Goal: Task Accomplishment & Management: Complete application form

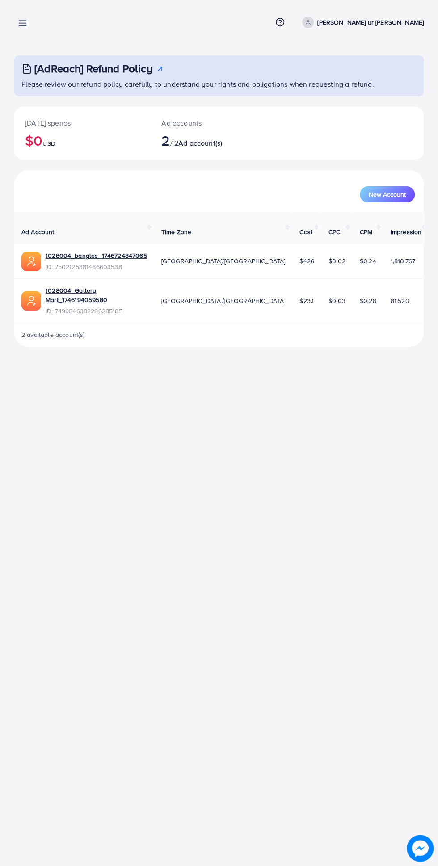
click at [22, 19] on icon at bounding box center [22, 22] width 9 height 9
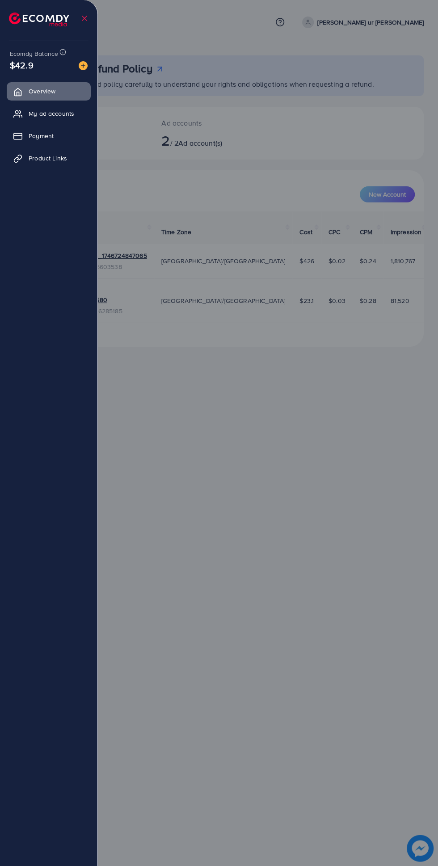
click at [49, 159] on span "Product Links" at bounding box center [48, 158] width 38 height 9
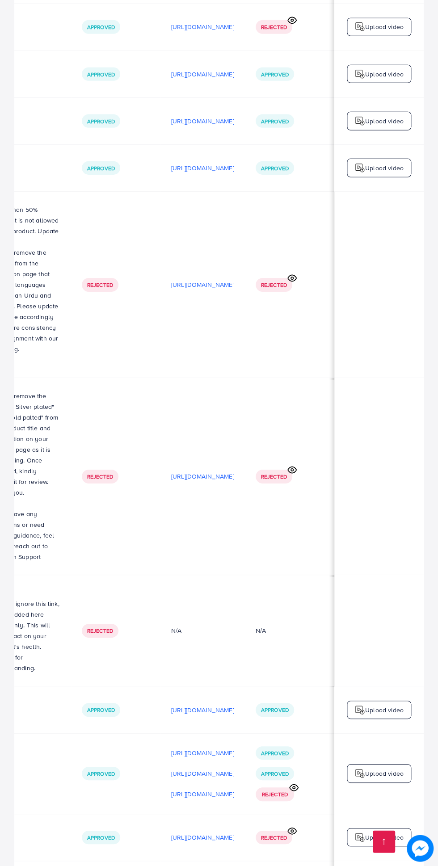
scroll to position [0, 298]
click at [294, 783] on icon at bounding box center [293, 787] width 9 height 9
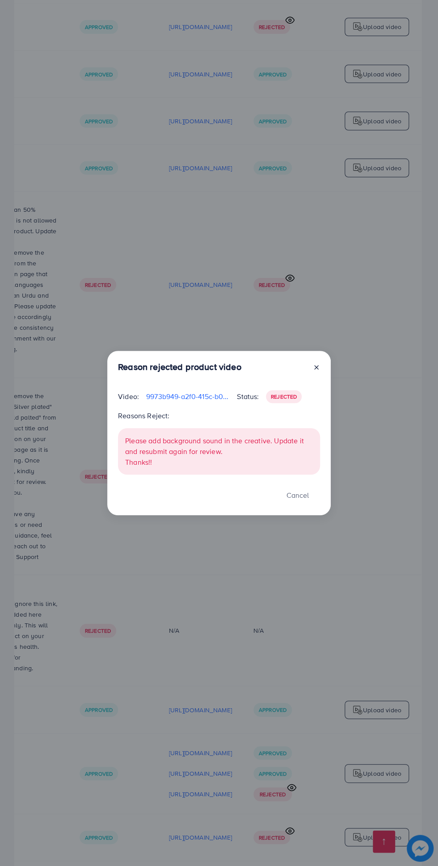
click at [383, 555] on div "Reason rejected product video Video: 9973b949-a2f0-415c-b020-1fa2c64d78ce-17598…" at bounding box center [219, 433] width 438 height 866
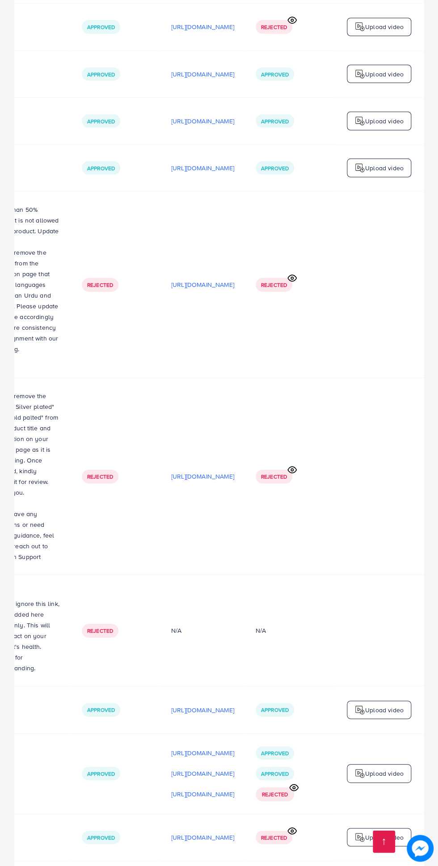
click at [269, 790] on span "Rejected" at bounding box center [275, 794] width 26 height 8
click at [267, 746] on div "Approved Approved Rejected" at bounding box center [275, 773] width 38 height 55
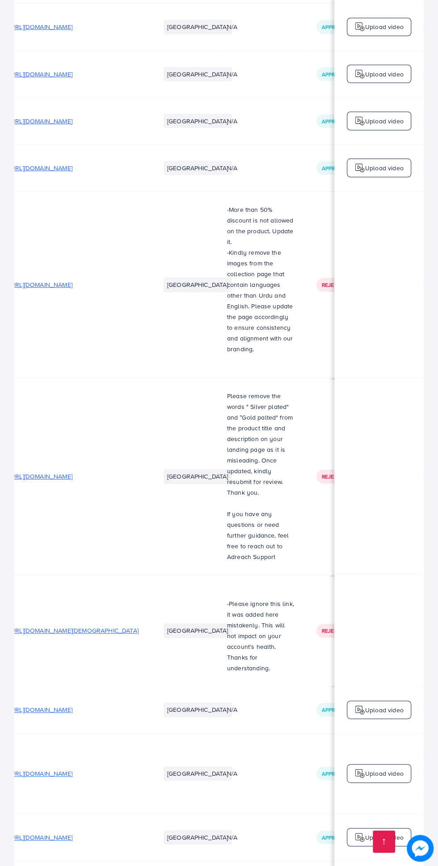
scroll to position [0, 0]
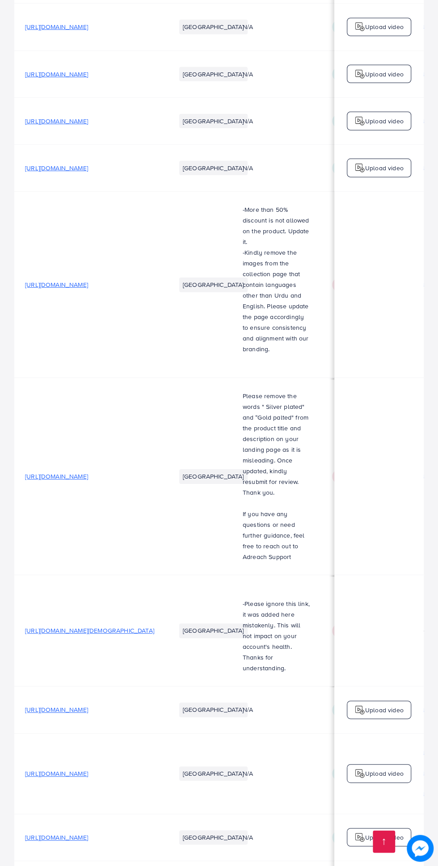
click at [88, 833] on span "[URL][DOMAIN_NAME]" at bounding box center [56, 837] width 63 height 9
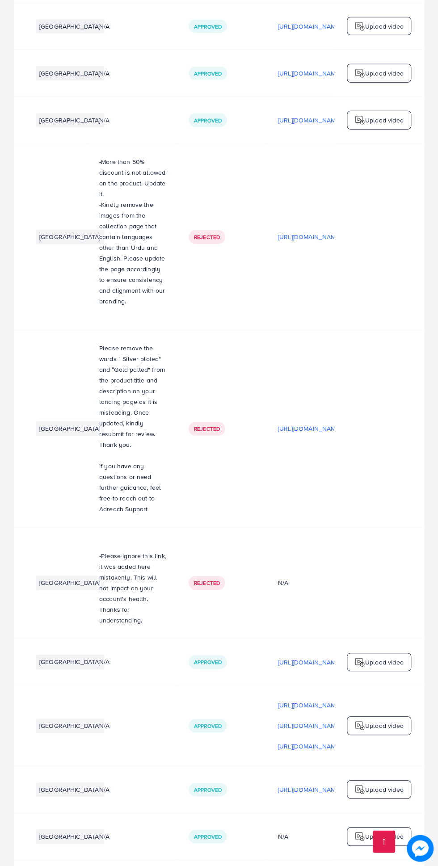
scroll to position [0, 298]
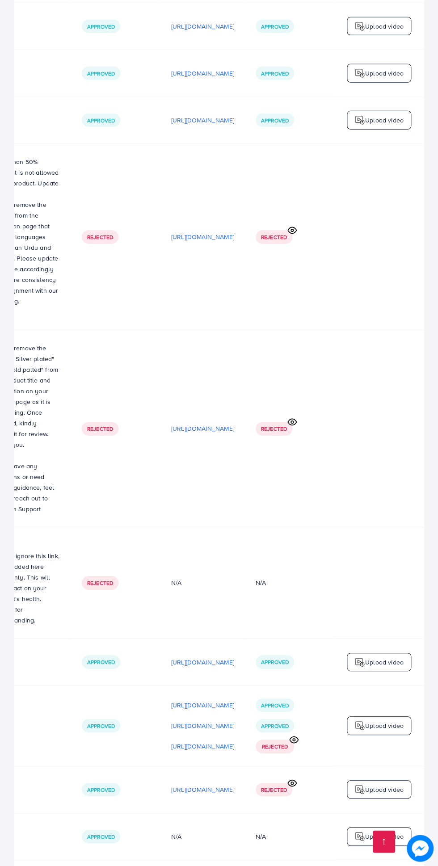
click at [293, 782] on circle at bounding box center [292, 783] width 2 height 2
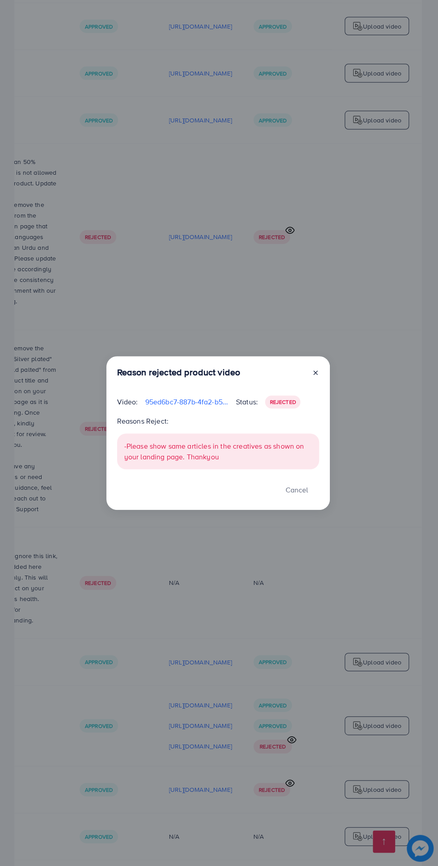
click at [314, 369] on icon at bounding box center [315, 372] width 7 height 7
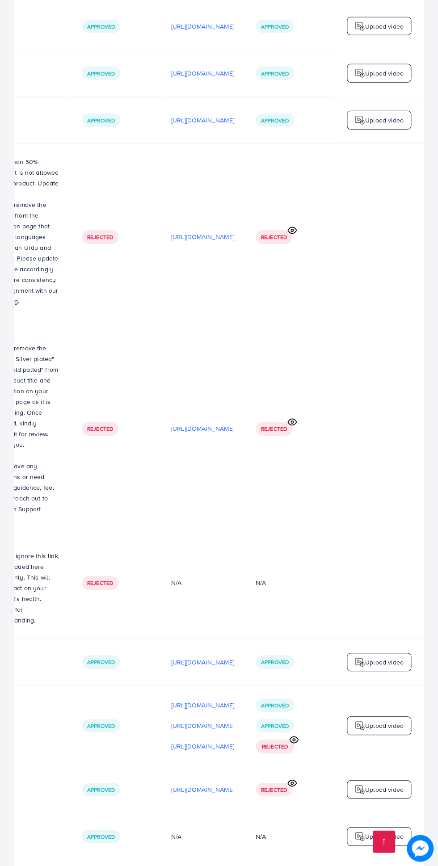
click at [265, 786] on span "Rejected" at bounding box center [274, 790] width 26 height 8
click at [193, 784] on p "[URL][DOMAIN_NAME]" at bounding box center [202, 789] width 63 height 11
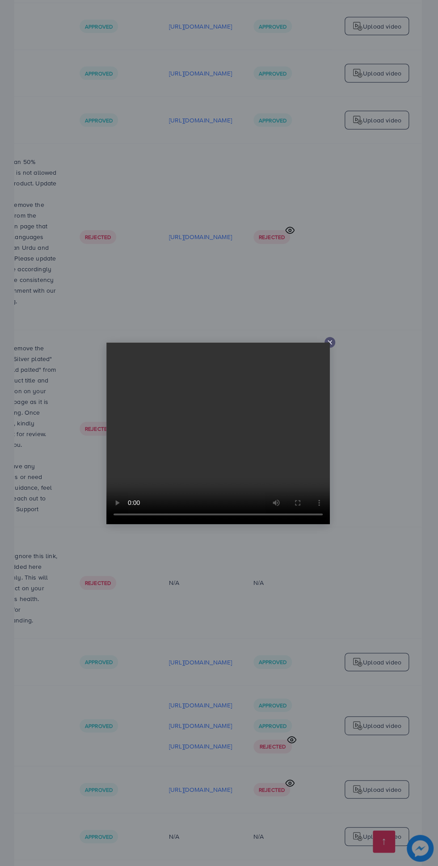
click at [331, 340] on icon at bounding box center [329, 342] width 7 height 7
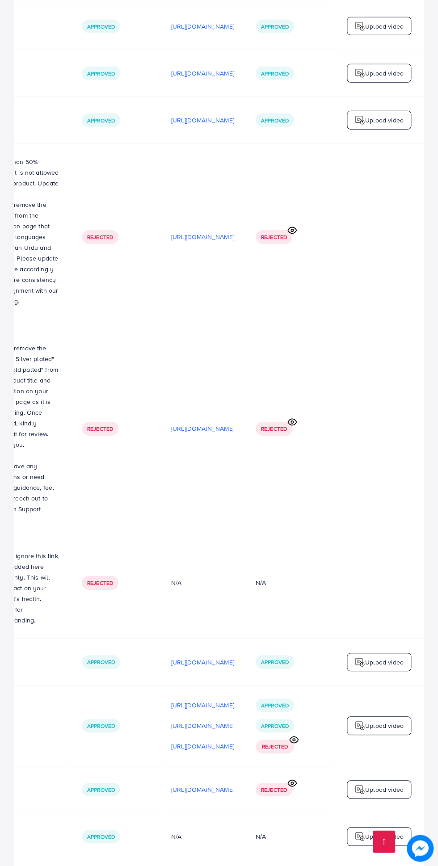
click at [171, 115] on p "[URL][DOMAIN_NAME]" at bounding box center [202, 120] width 63 height 11
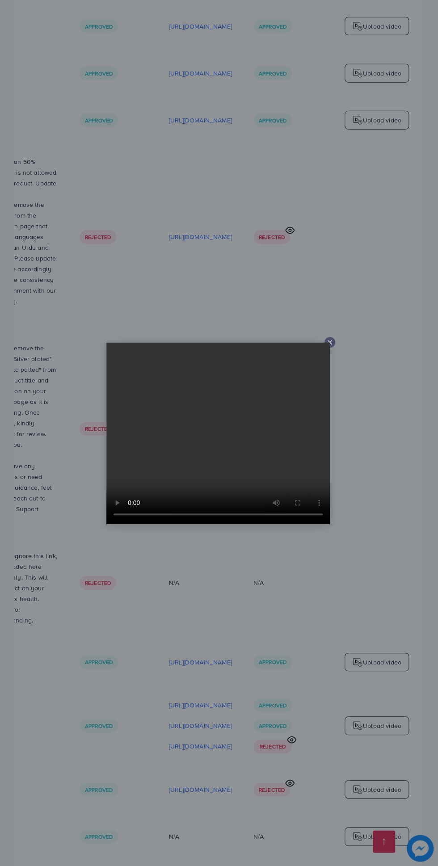
click at [328, 338] on div at bounding box center [329, 342] width 11 height 11
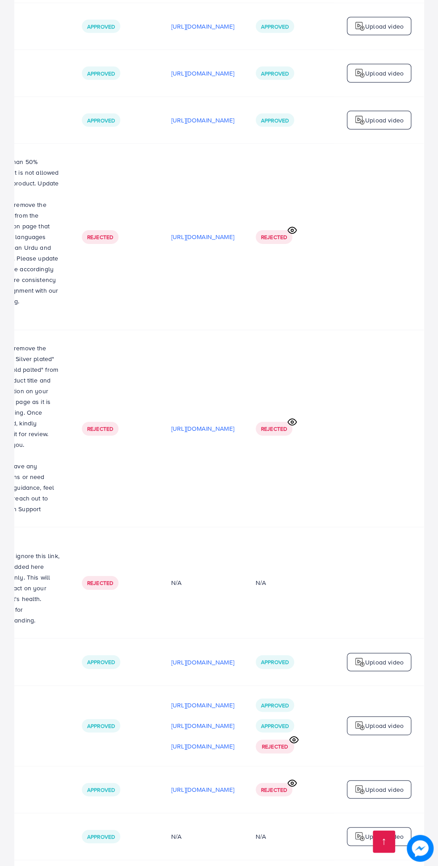
click at [190, 68] on p "[URL][DOMAIN_NAME]" at bounding box center [202, 73] width 63 height 11
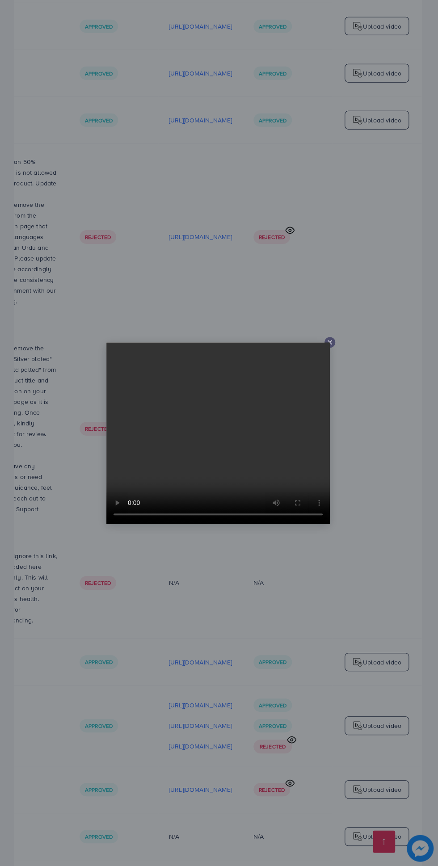
click at [329, 342] on line at bounding box center [330, 342] width 4 height 4
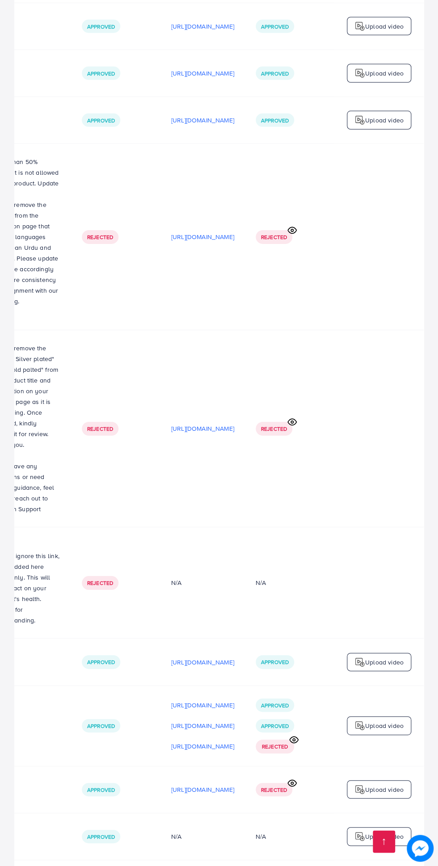
click at [181, 423] on p "[URL][DOMAIN_NAME]" at bounding box center [202, 428] width 63 height 11
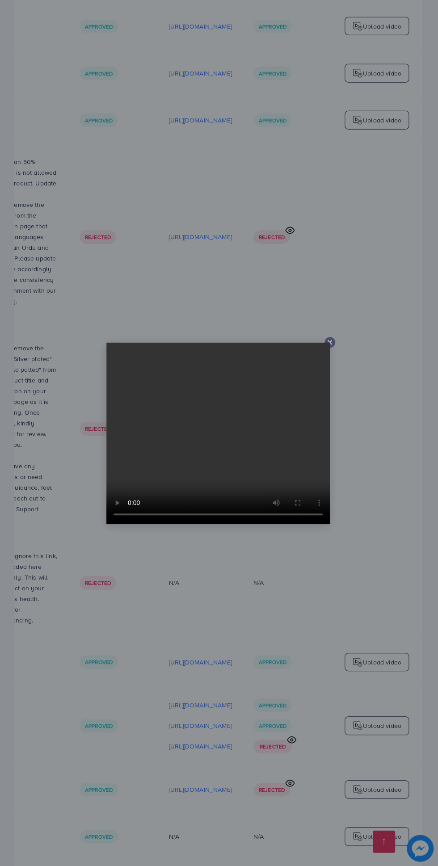
click at [332, 336] on div at bounding box center [219, 433] width 438 height 866
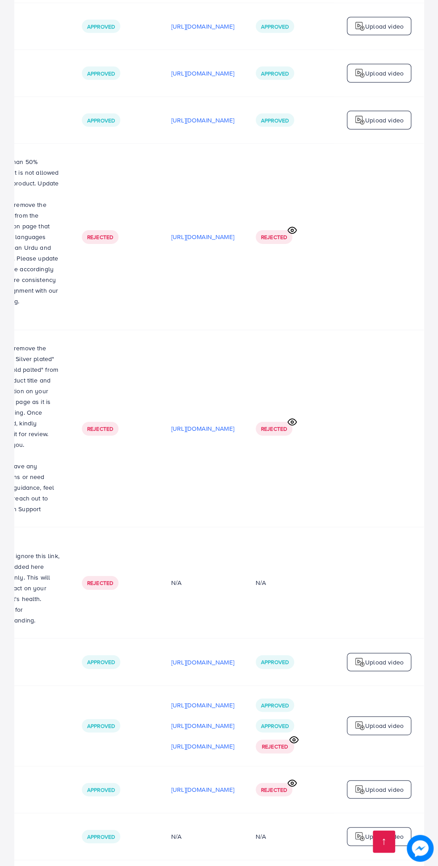
click at [295, 417] on icon at bounding box center [291, 421] width 9 height 9
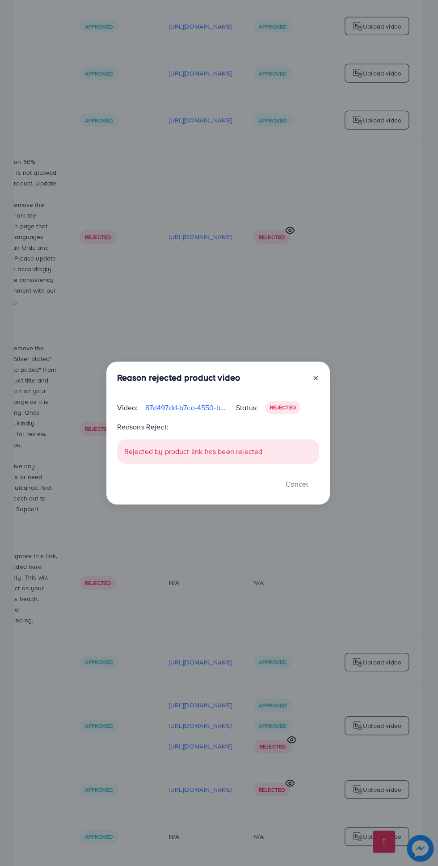
click at [315, 378] on line at bounding box center [316, 378] width 4 height 4
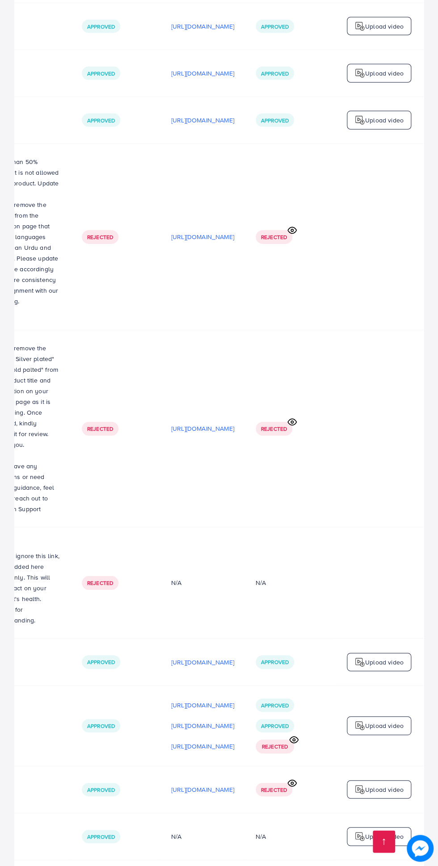
click at [179, 657] on p "[URL][DOMAIN_NAME]" at bounding box center [202, 662] width 63 height 11
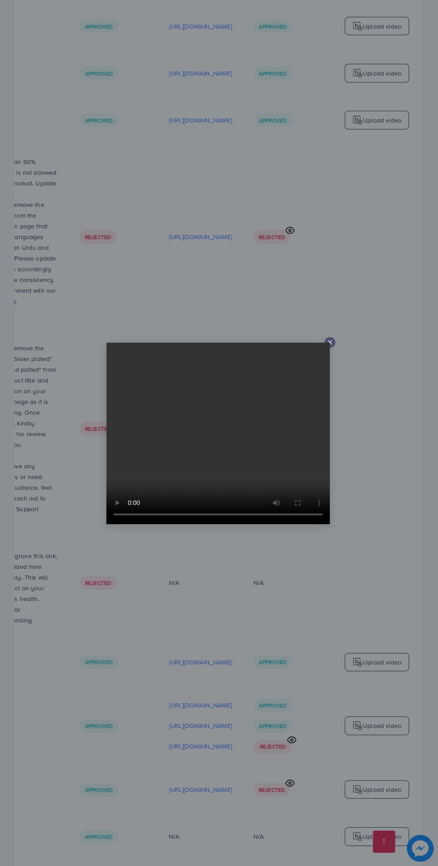
click at [332, 336] on div at bounding box center [219, 433] width 438 height 866
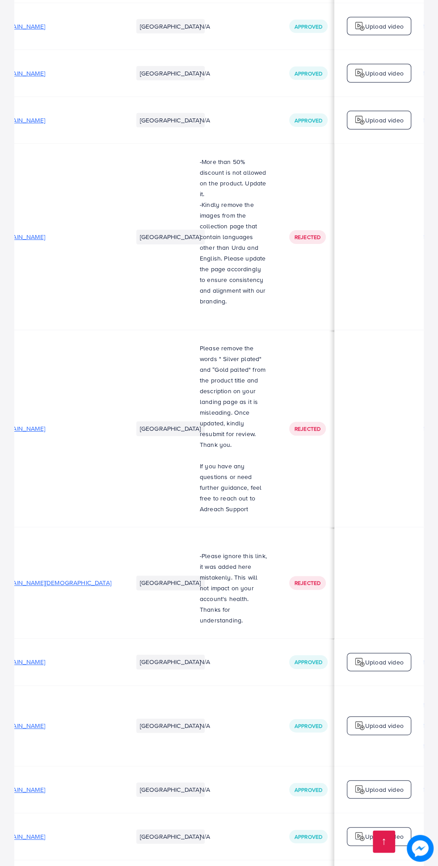
scroll to position [0, 18]
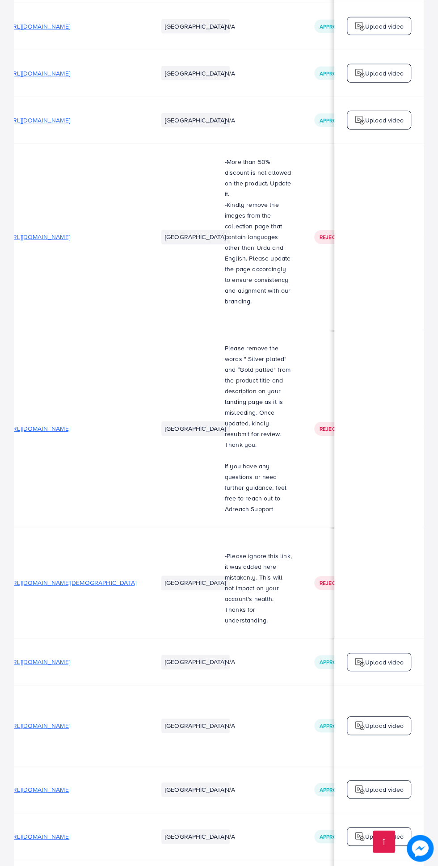
click at [70, 657] on span "[URL][DOMAIN_NAME]" at bounding box center [38, 661] width 63 height 9
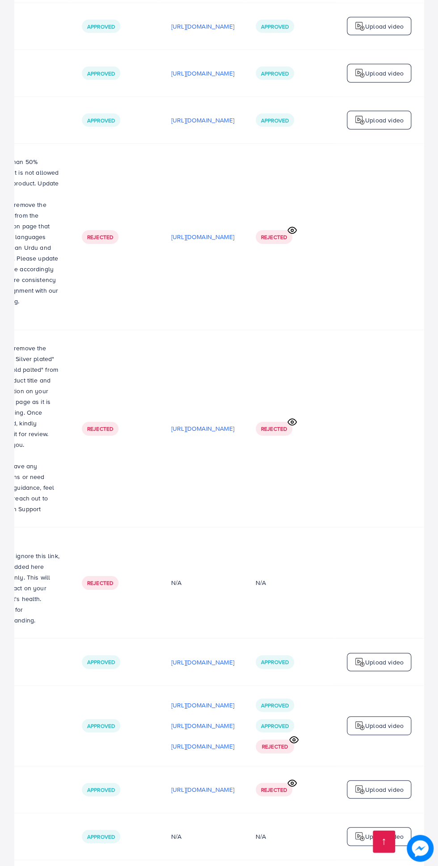
scroll to position [0, 298]
click at [194, 657] on p "[URL][DOMAIN_NAME]" at bounding box center [202, 662] width 63 height 11
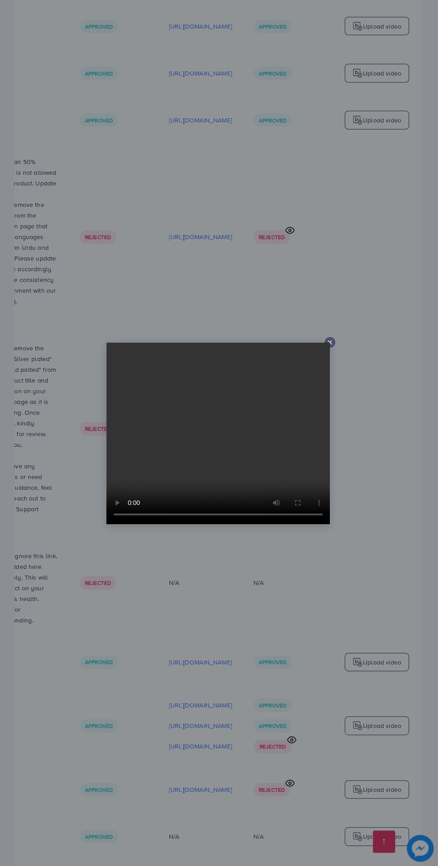
click at [329, 342] on line at bounding box center [330, 342] width 4 height 4
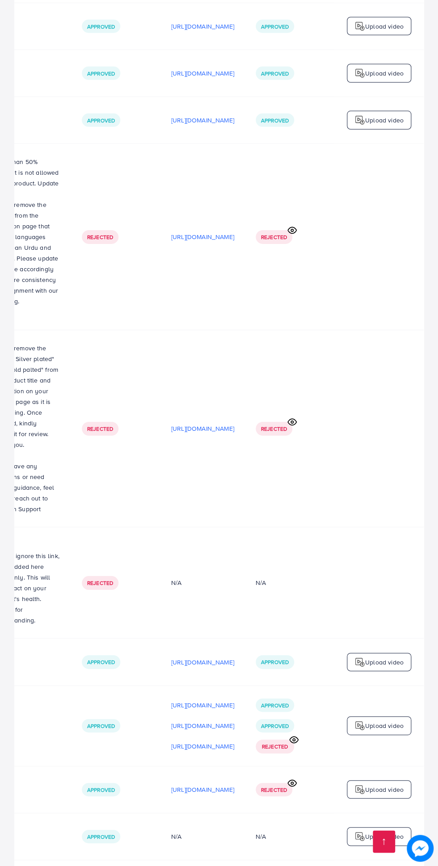
scroll to position [2985, 0]
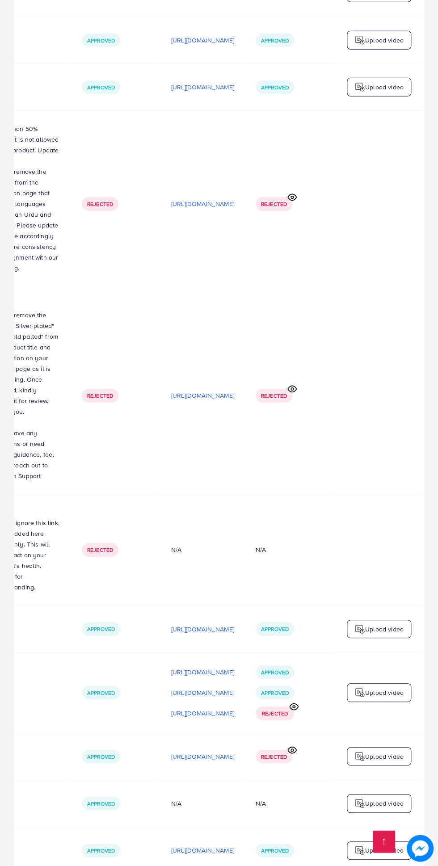
click at [280, 668] on span "Approved" at bounding box center [275, 672] width 28 height 8
click at [196, 667] on p "[URL][DOMAIN_NAME]" at bounding box center [202, 672] width 63 height 11
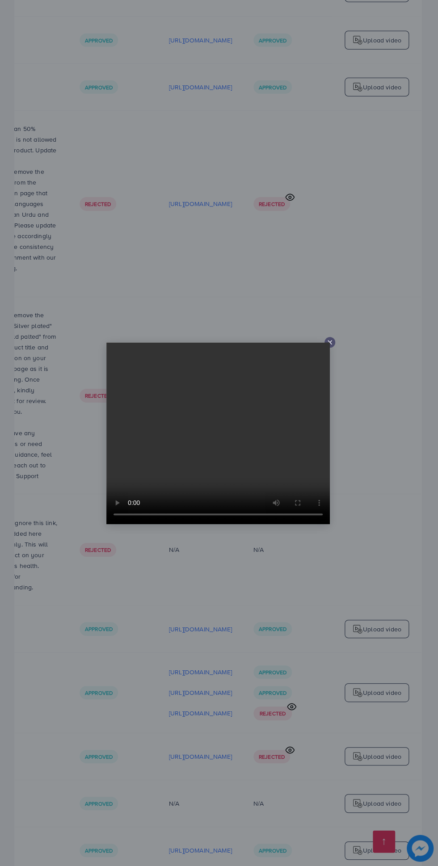
click at [334, 340] on div at bounding box center [329, 342] width 11 height 11
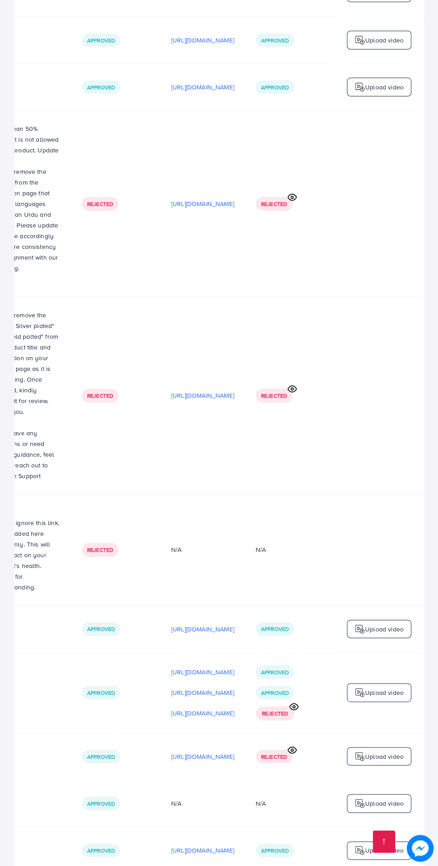
click at [387, 687] on p "Upload video" at bounding box center [384, 692] width 38 height 11
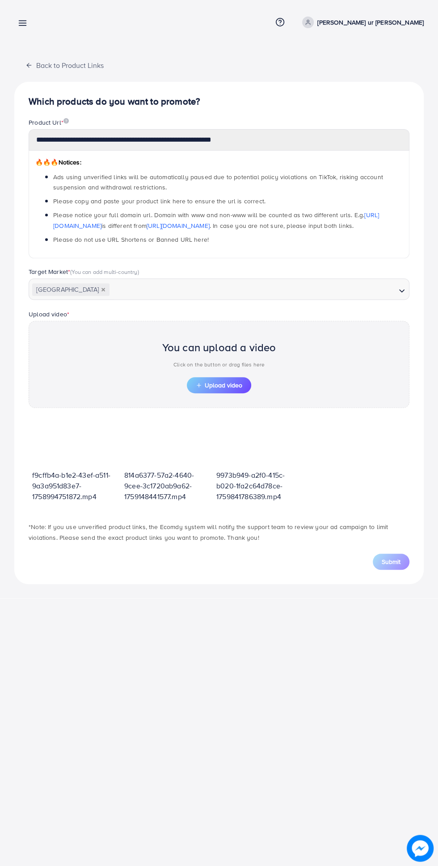
click at [235, 383] on span "Upload video" at bounding box center [219, 385] width 46 height 6
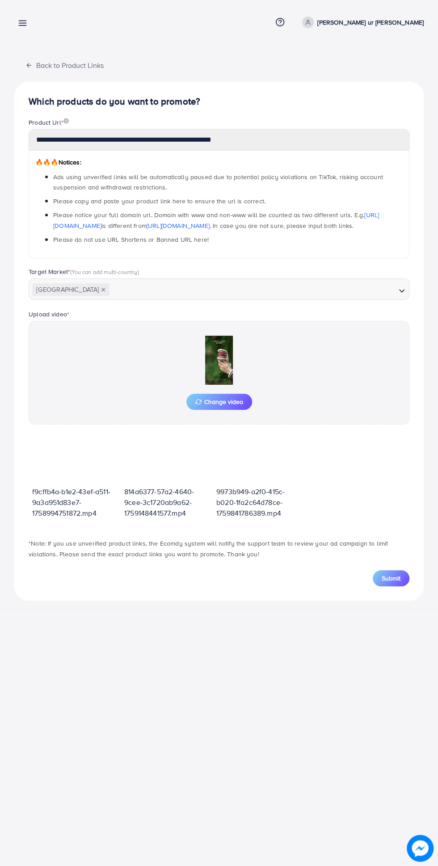
click at [395, 574] on span "Submit" at bounding box center [391, 578] width 19 height 9
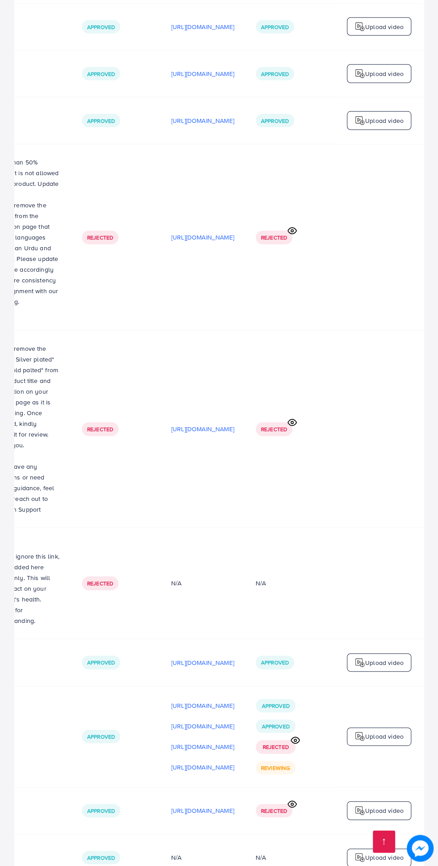
scroll to position [2974, 0]
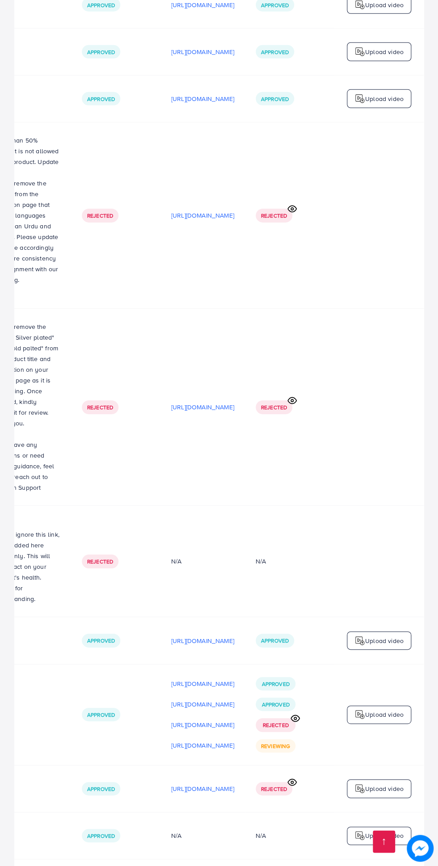
click at [197, 678] on p "[URL][DOMAIN_NAME]" at bounding box center [202, 683] width 63 height 11
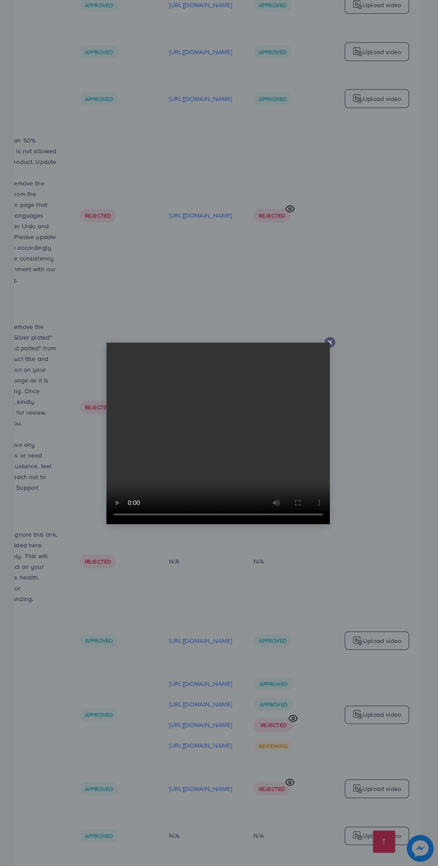
click at [331, 345] on icon at bounding box center [329, 342] width 7 height 7
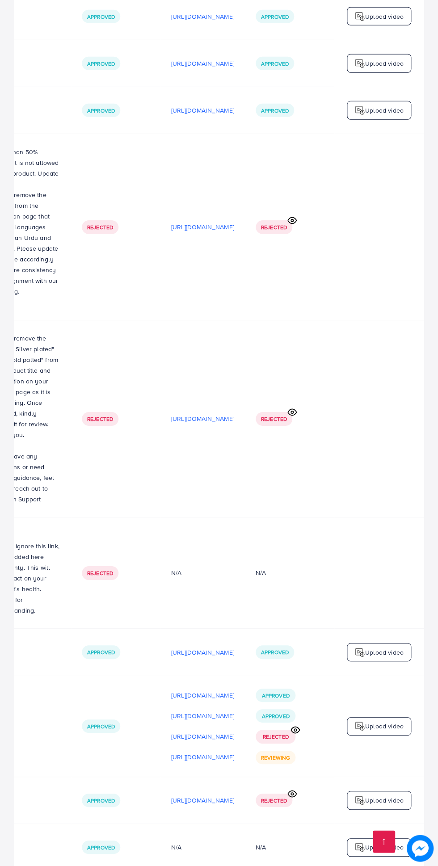
scroll to position [2922, 0]
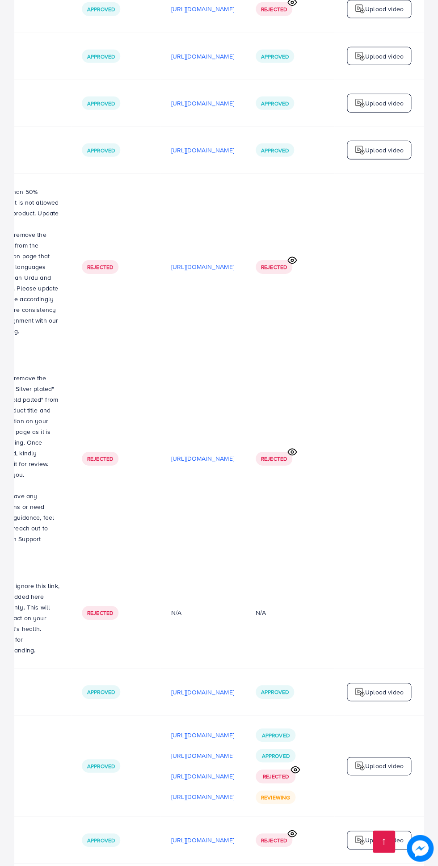
click at [186, 750] on p "[URL][DOMAIN_NAME]" at bounding box center [202, 755] width 63 height 11
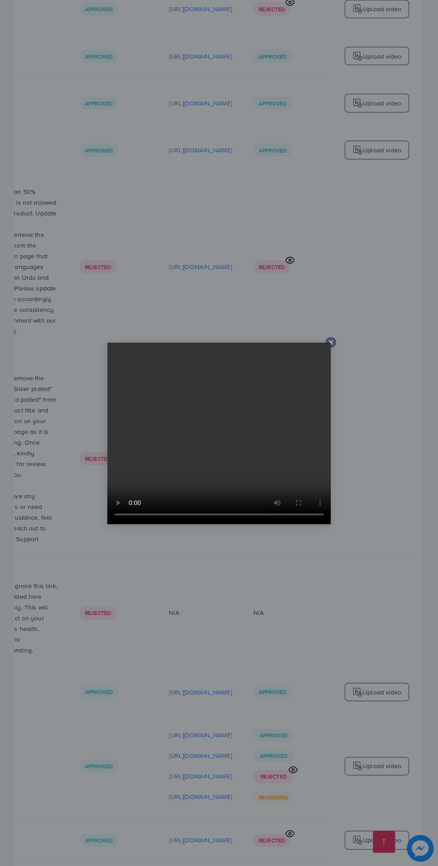
click at [331, 346] on icon at bounding box center [330, 342] width 7 height 7
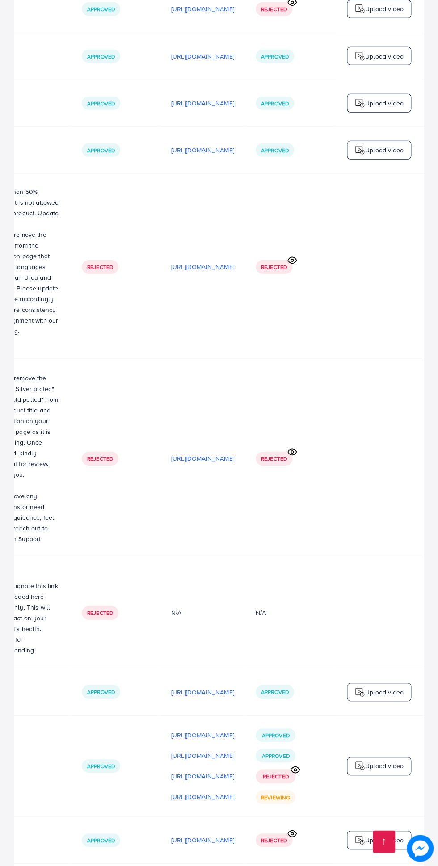
click at [196, 730] on p "[URL][DOMAIN_NAME]" at bounding box center [202, 735] width 63 height 11
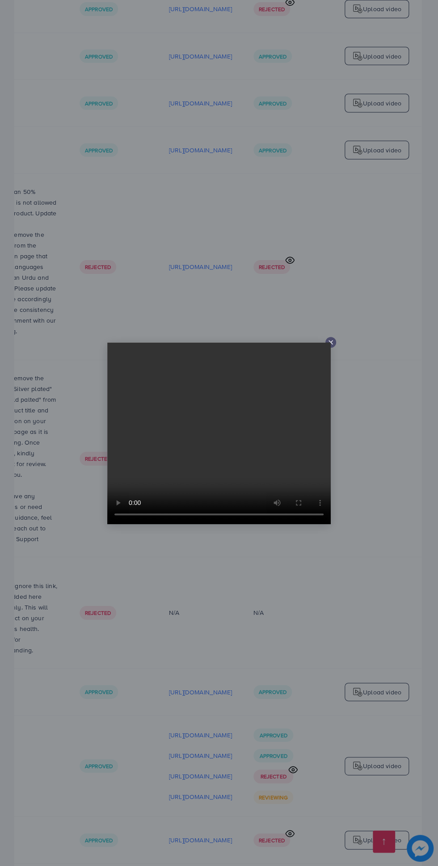
click at [332, 346] on icon at bounding box center [330, 342] width 7 height 7
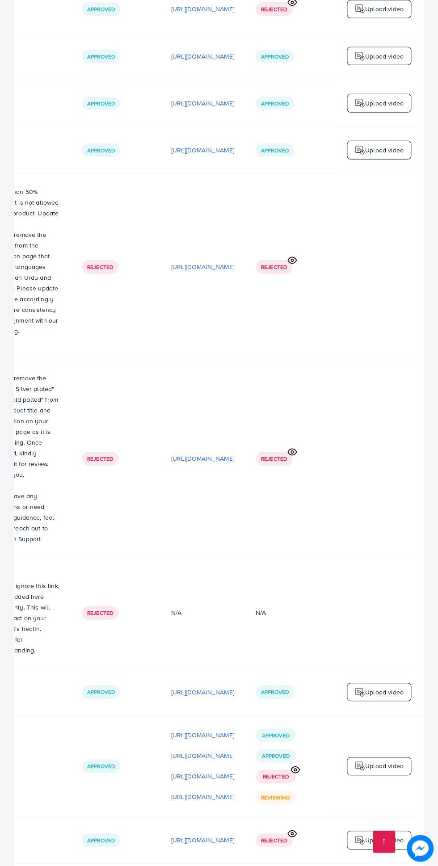
click at [171, 791] on p "[URL][DOMAIN_NAME]" at bounding box center [202, 796] width 63 height 11
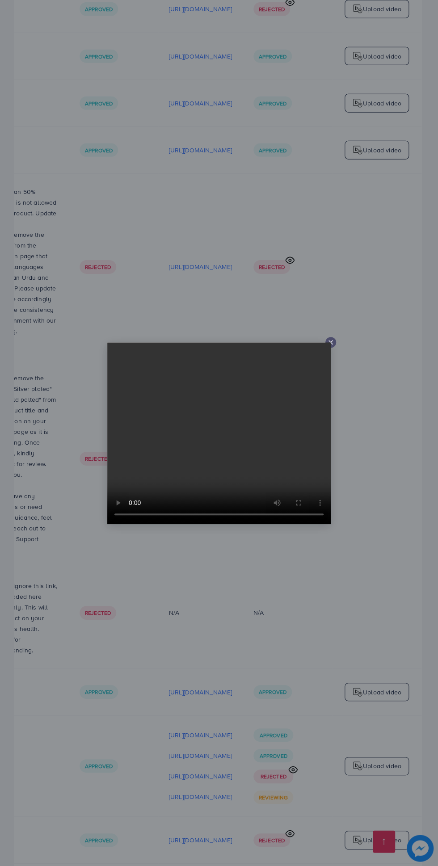
click at [328, 346] on icon at bounding box center [330, 342] width 7 height 7
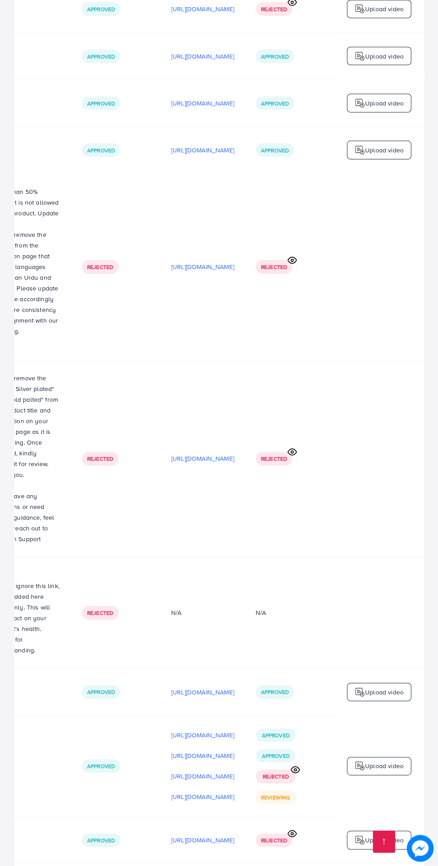
click at [172, 791] on p "[URL][DOMAIN_NAME]" at bounding box center [202, 796] width 63 height 11
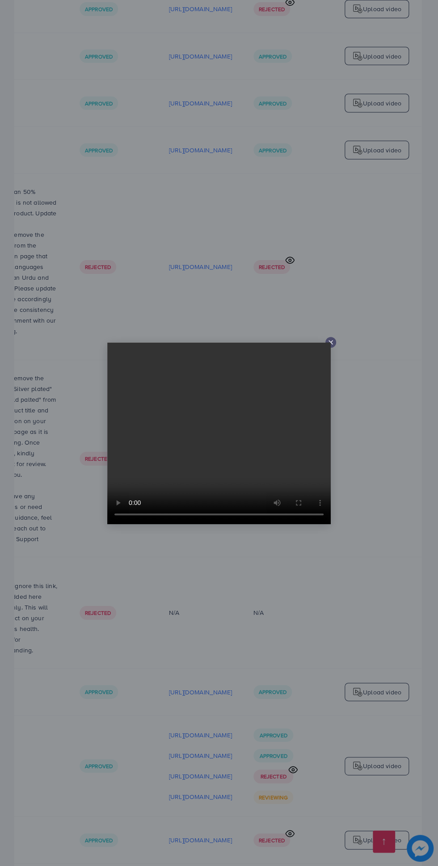
click at [331, 346] on icon at bounding box center [330, 342] width 7 height 7
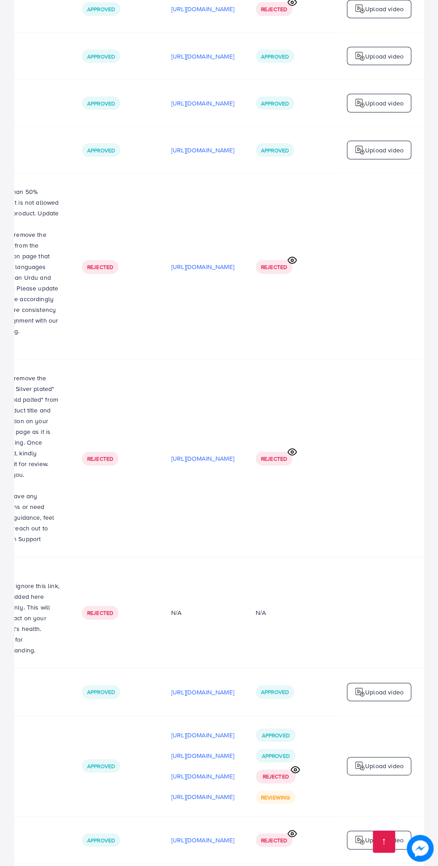
click at [186, 750] on p "[URL][DOMAIN_NAME]" at bounding box center [202, 755] width 63 height 11
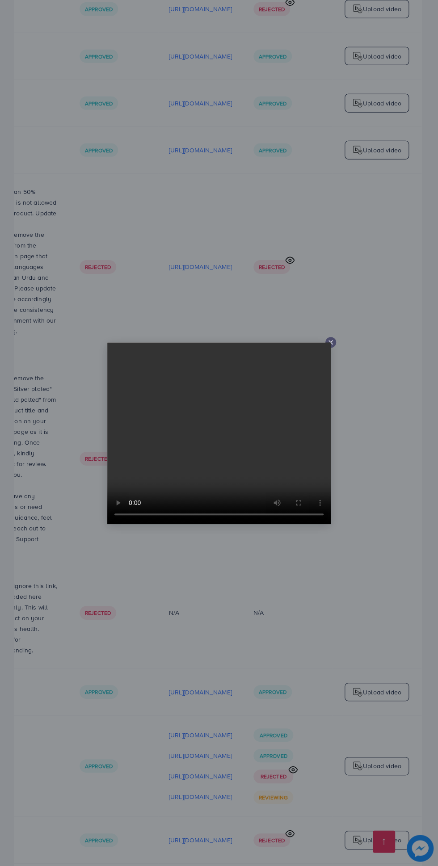
click at [330, 344] on line at bounding box center [331, 342] width 4 height 4
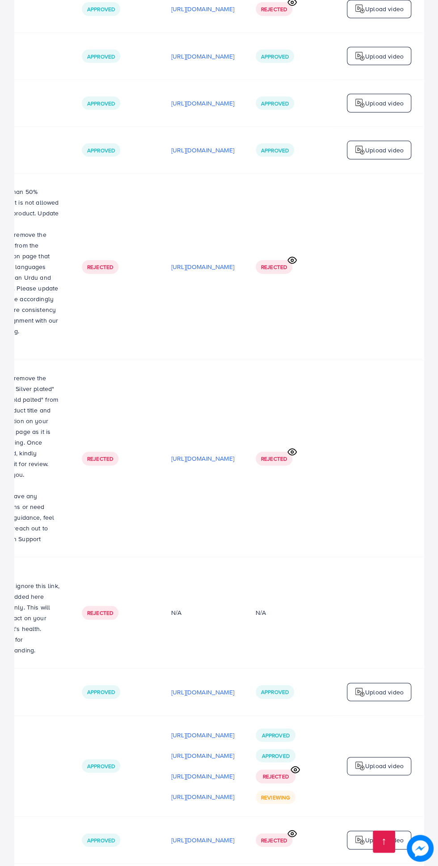
click at [181, 730] on p "[URL][DOMAIN_NAME]" at bounding box center [202, 735] width 63 height 11
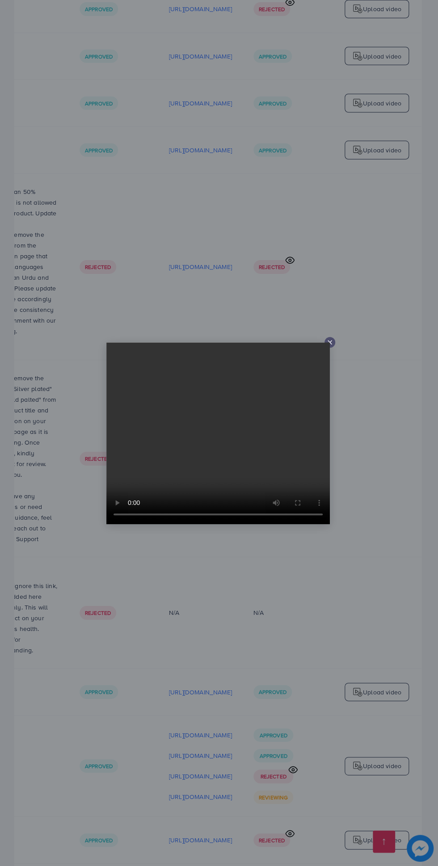
click at [331, 345] on icon at bounding box center [329, 342] width 7 height 7
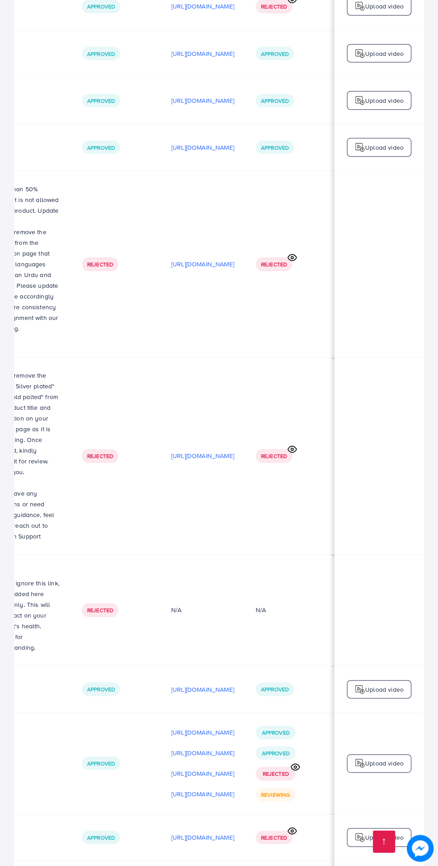
scroll to position [0, 0]
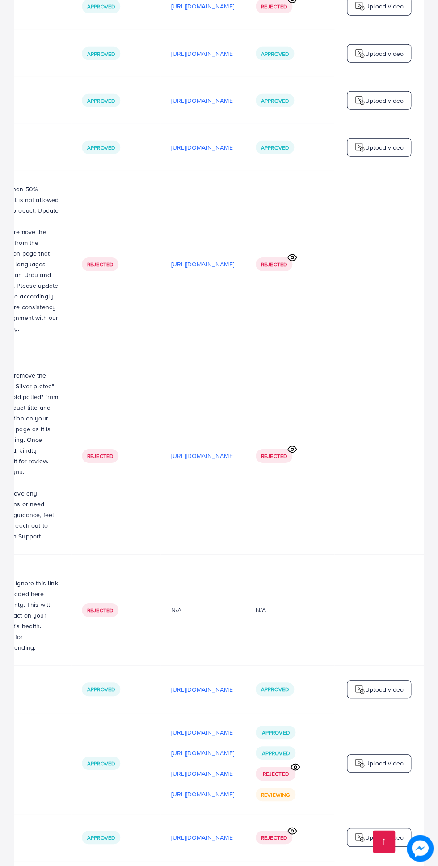
scroll to position [2925, 0]
click at [192, 789] on p "[URL][DOMAIN_NAME]" at bounding box center [202, 794] width 63 height 11
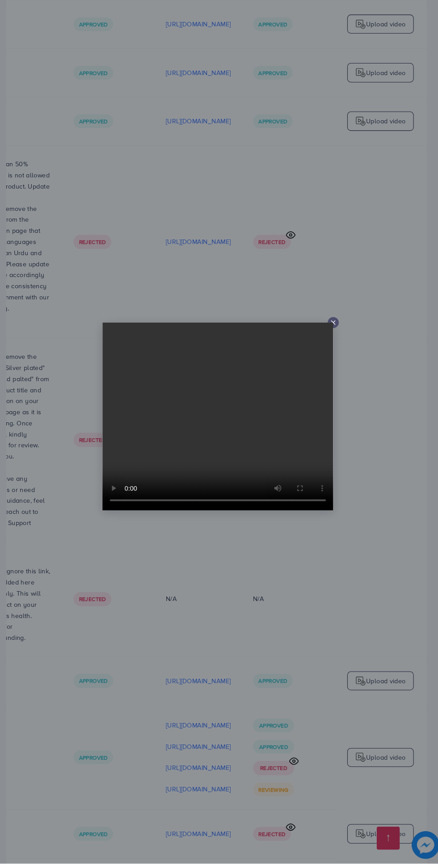
click at [332, 346] on icon at bounding box center [330, 342] width 7 height 7
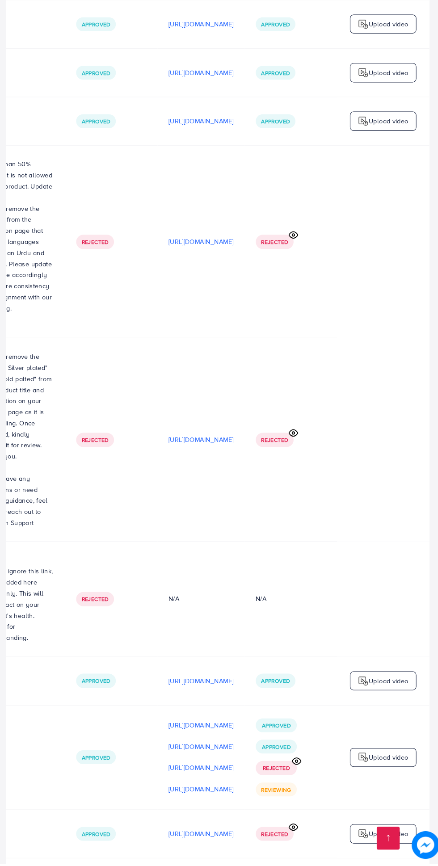
click at [195, 748] on p "[URL][DOMAIN_NAME]" at bounding box center [202, 753] width 63 height 11
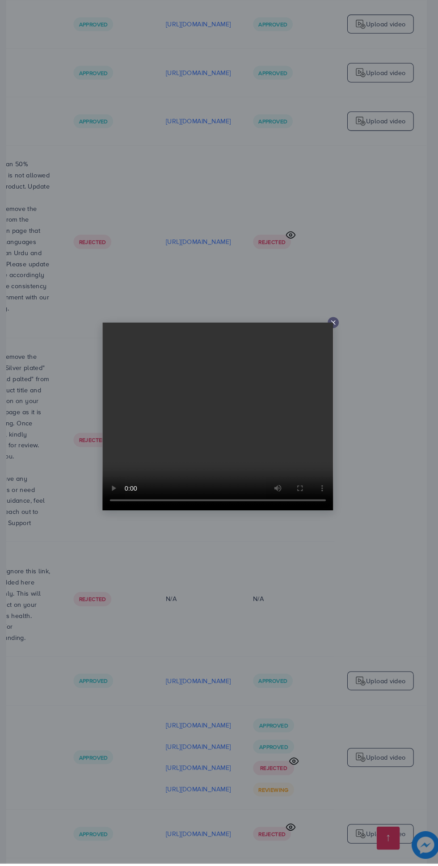
click at [333, 346] on icon at bounding box center [330, 342] width 7 height 7
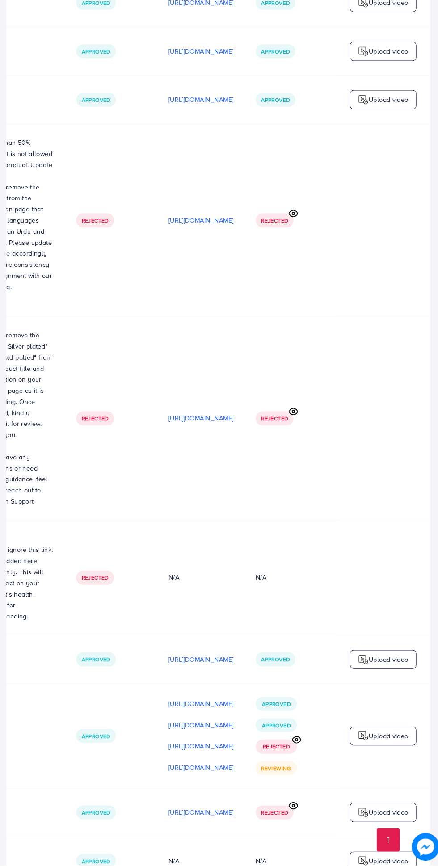
scroll to position [2980, 0]
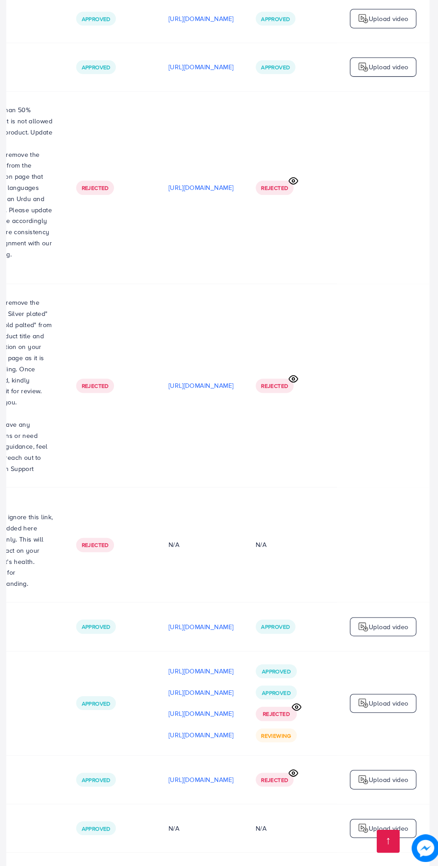
click at [381, 702] on p "Upload video" at bounding box center [384, 707] width 38 height 11
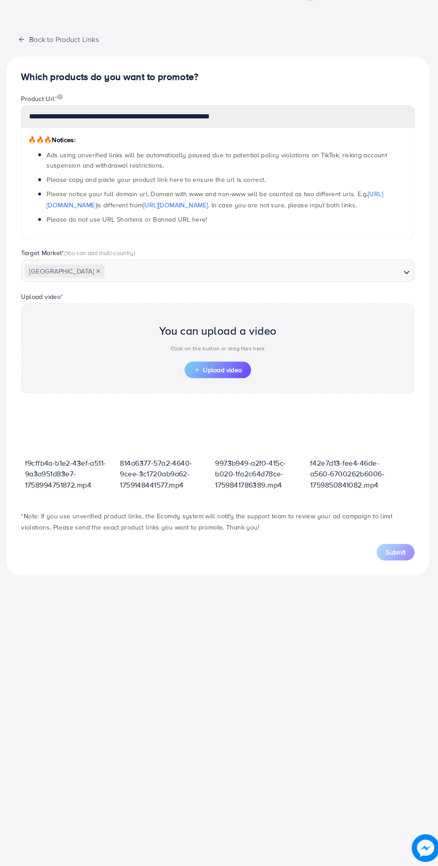
click at [227, 387] on span "Upload video" at bounding box center [219, 385] width 46 height 6
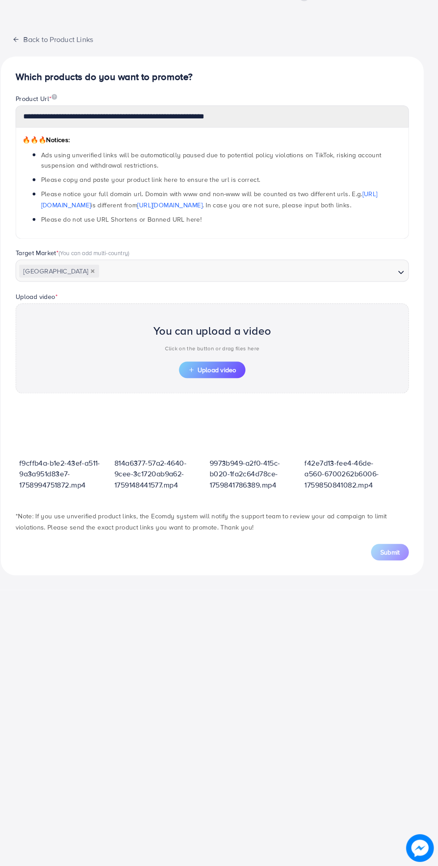
click at [234, 385] on span "Upload video" at bounding box center [219, 385] width 46 height 6
click at [17, 68] on button "Back to Product Links" at bounding box center [64, 64] width 101 height 19
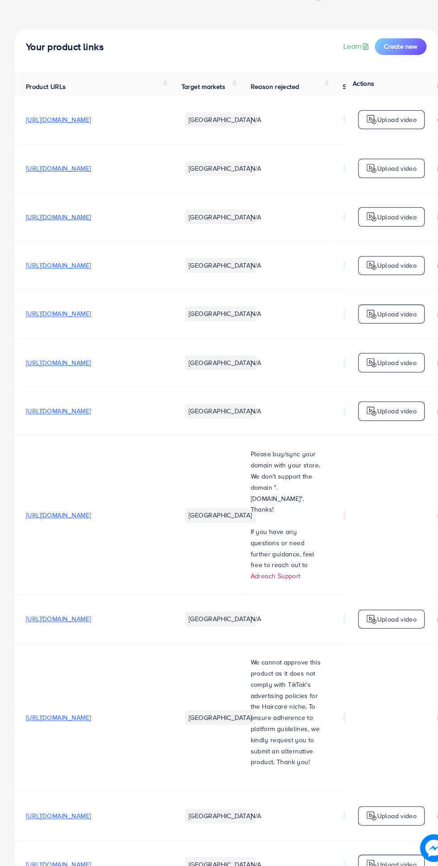
click at [88, 523] on span "[URL][DOMAIN_NAME]" at bounding box center [56, 525] width 63 height 9
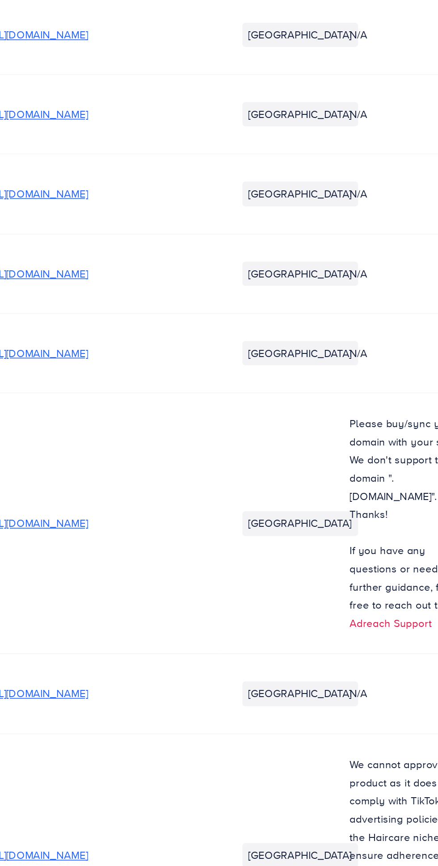
scroll to position [0, 1]
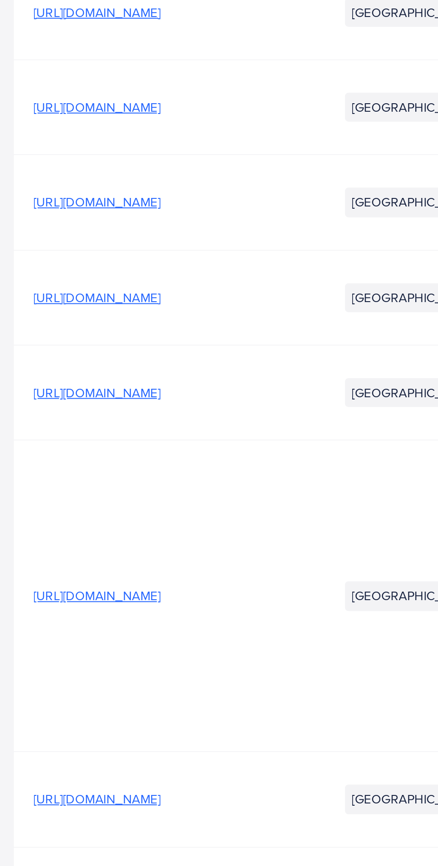
click at [87, 424] on span "[URL][DOMAIN_NAME]" at bounding box center [55, 425] width 63 height 9
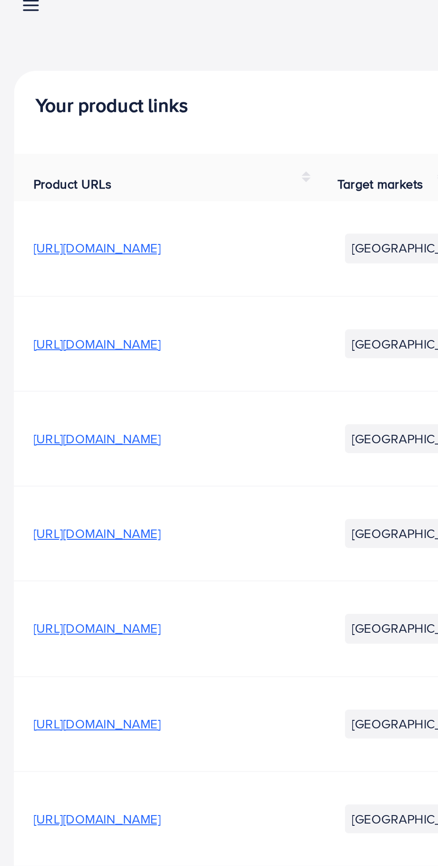
click at [87, 147] on span "[URL][DOMAIN_NAME]" at bounding box center [55, 143] width 63 height 9
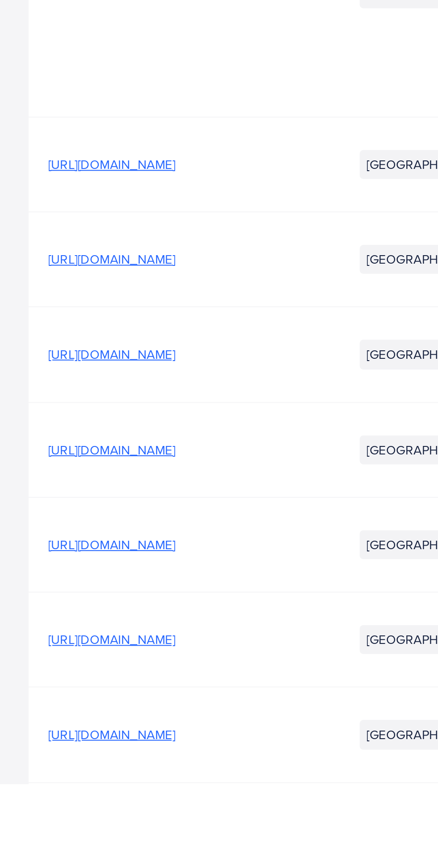
scroll to position [1818, 0]
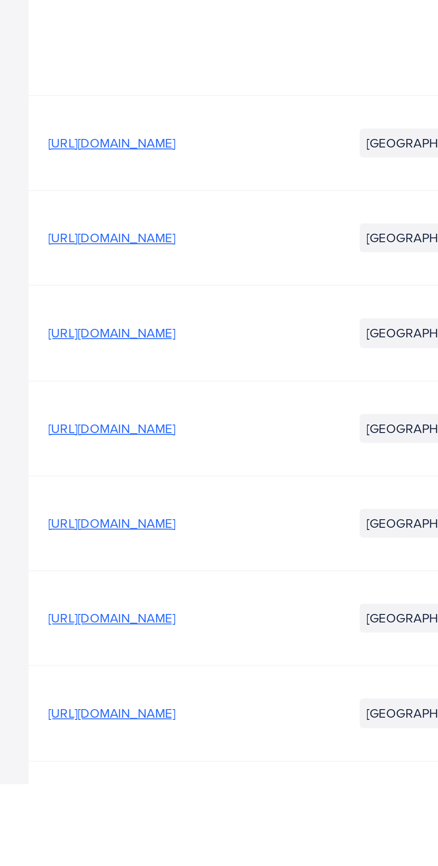
click at [87, 732] on span "[URL][DOMAIN_NAME]" at bounding box center [55, 736] width 63 height 9
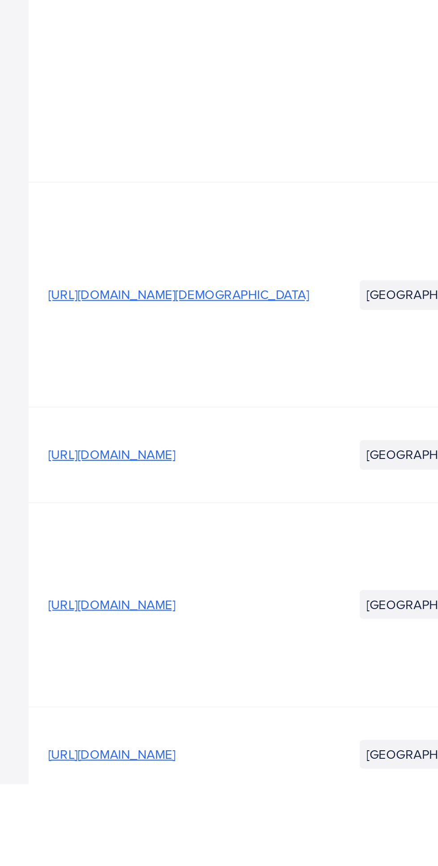
scroll to position [2925, 0]
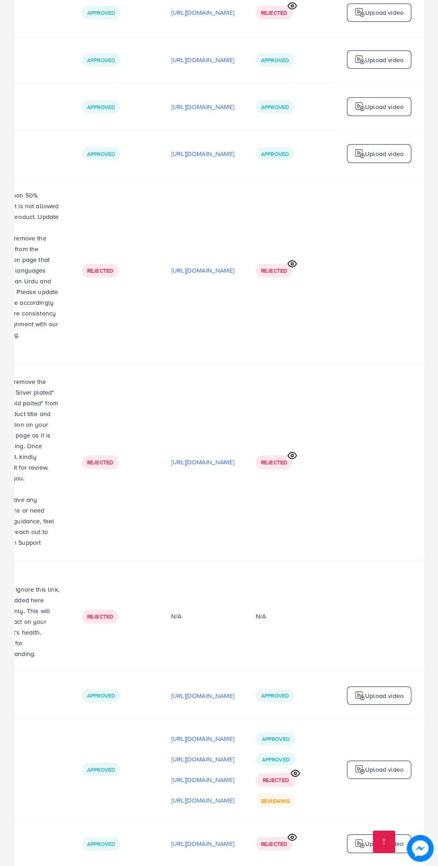
scroll to position [0, 298]
click at [202, 733] on p "[URL][DOMAIN_NAME]" at bounding box center [202, 738] width 63 height 11
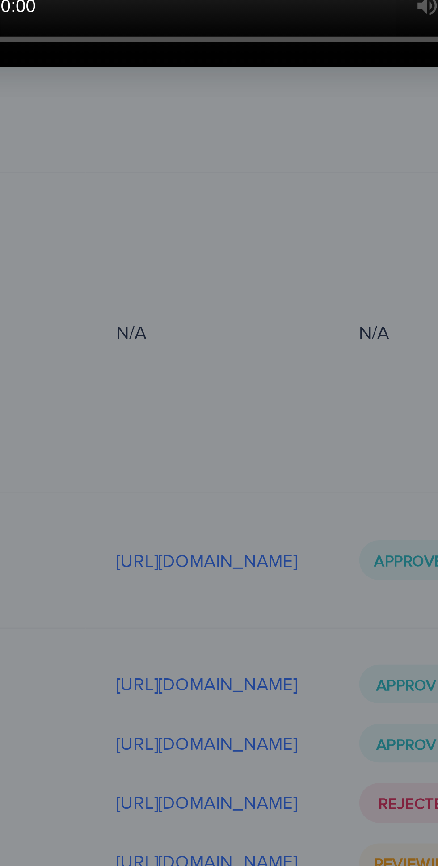
scroll to position [2919, 0]
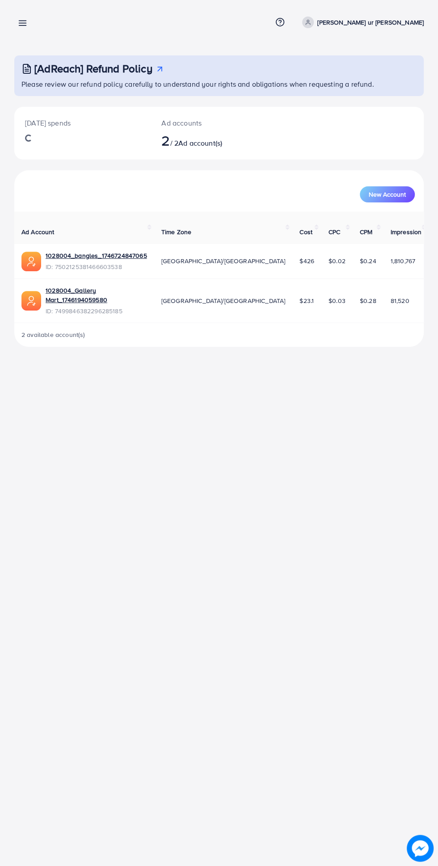
click at [22, 21] on line at bounding box center [22, 21] width 7 height 0
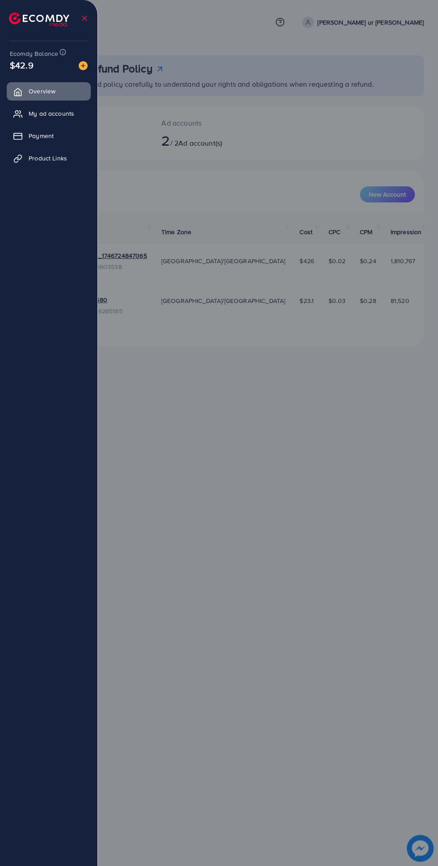
click at [64, 159] on span "Product Links" at bounding box center [48, 158] width 38 height 9
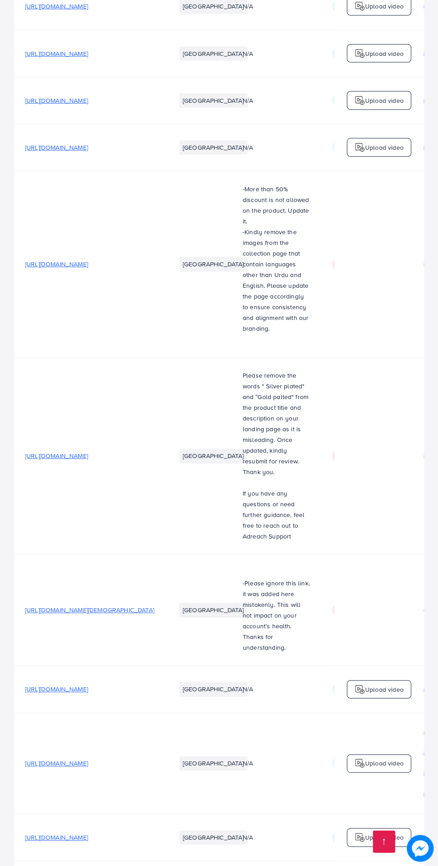
scroll to position [0, 298]
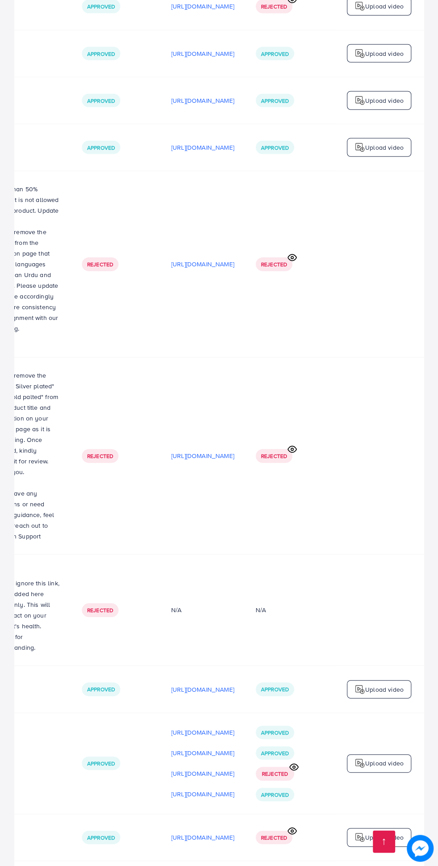
click at [177, 789] on p "[URL][DOMAIN_NAME]" at bounding box center [202, 794] width 63 height 11
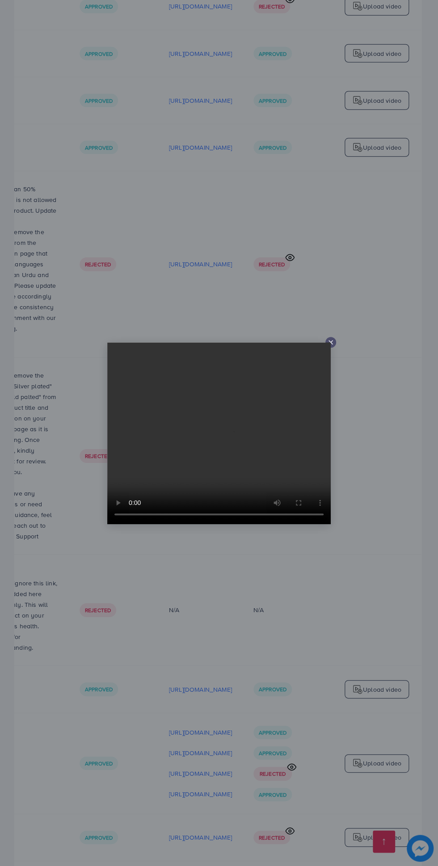
click at [331, 346] on icon at bounding box center [330, 342] width 7 height 7
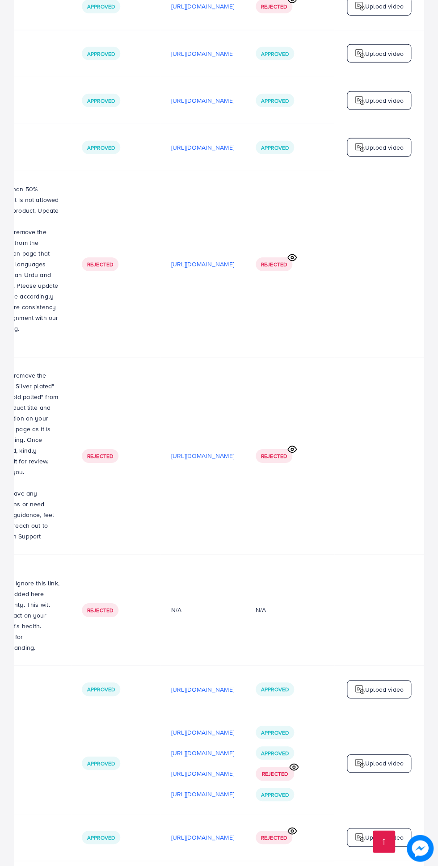
scroll to position [2974, 0]
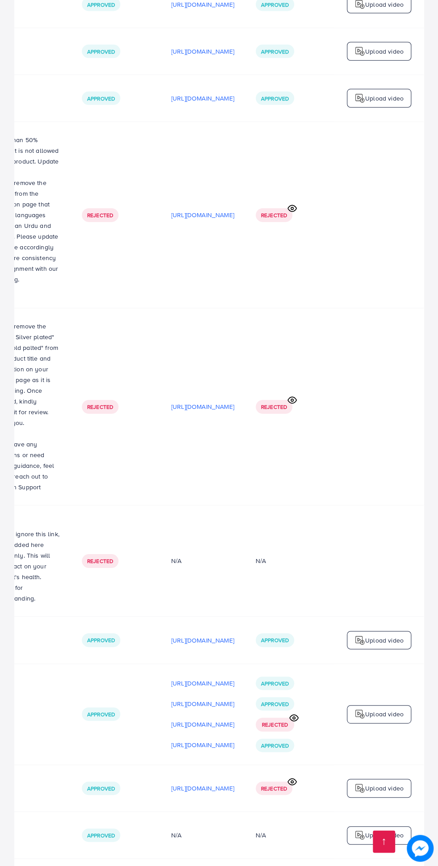
click at [194, 740] on p "[URL][DOMAIN_NAME]" at bounding box center [202, 745] width 63 height 11
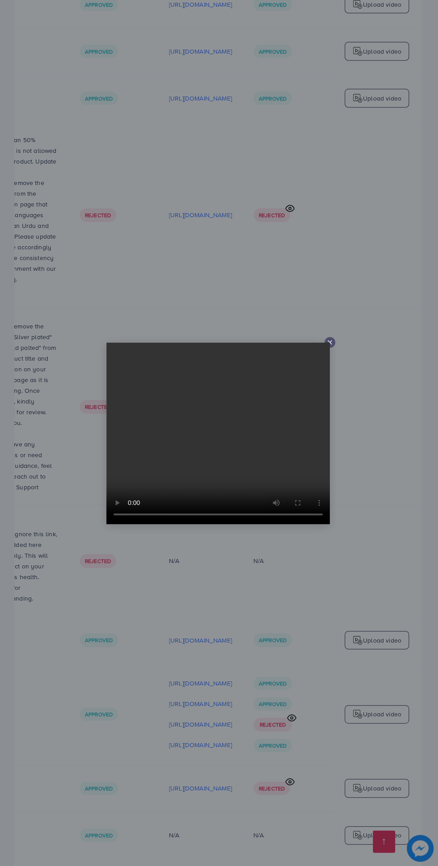
click at [334, 339] on div at bounding box center [219, 433] width 438 height 866
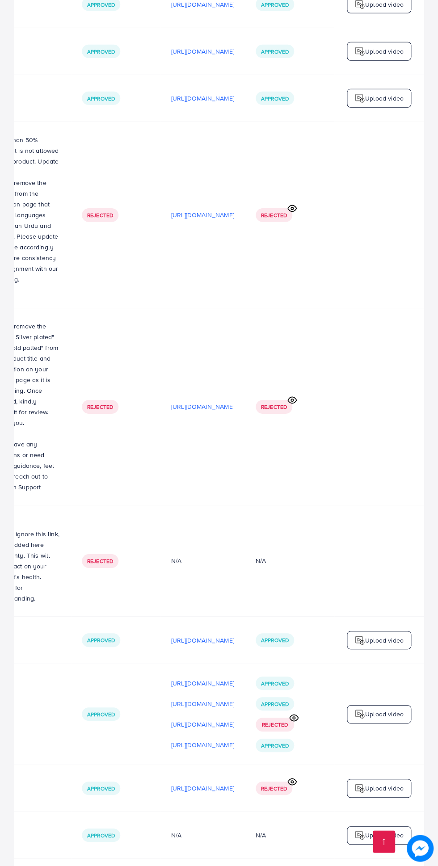
click at [381, 709] on p "Upload video" at bounding box center [384, 714] width 38 height 11
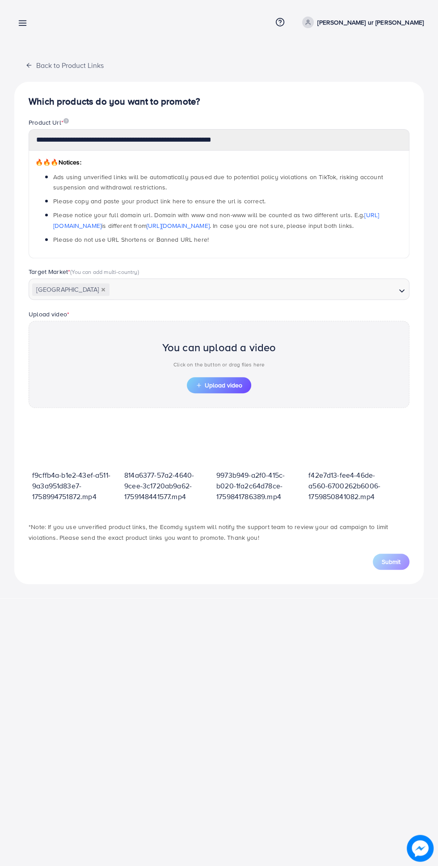
click at [217, 387] on span "Upload video" at bounding box center [219, 385] width 46 height 6
click at [231, 385] on span "Upload video" at bounding box center [219, 385] width 46 height 6
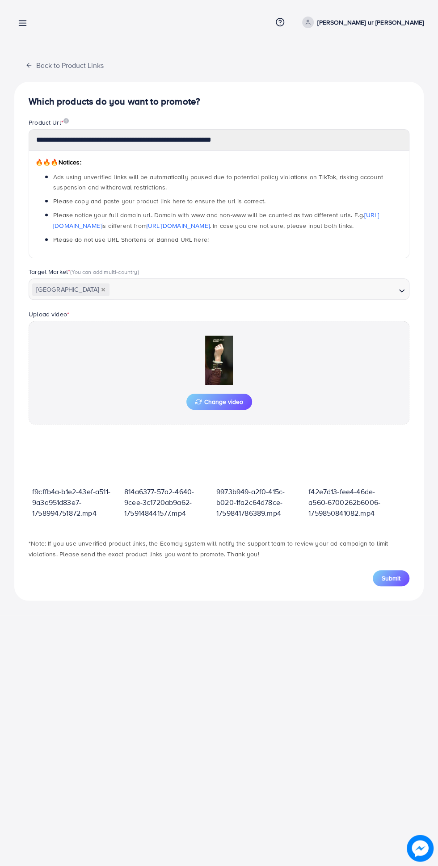
click at [392, 579] on span "Submit" at bounding box center [391, 578] width 19 height 9
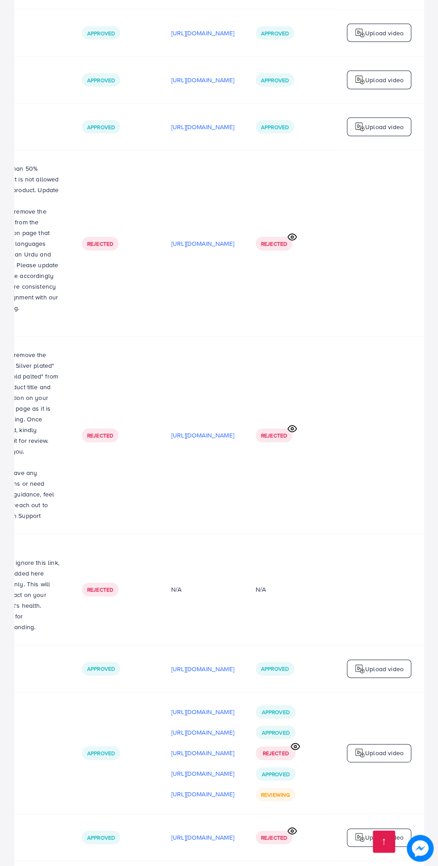
scroll to position [2946, 0]
click at [388, 748] on p "Upload video" at bounding box center [384, 753] width 38 height 11
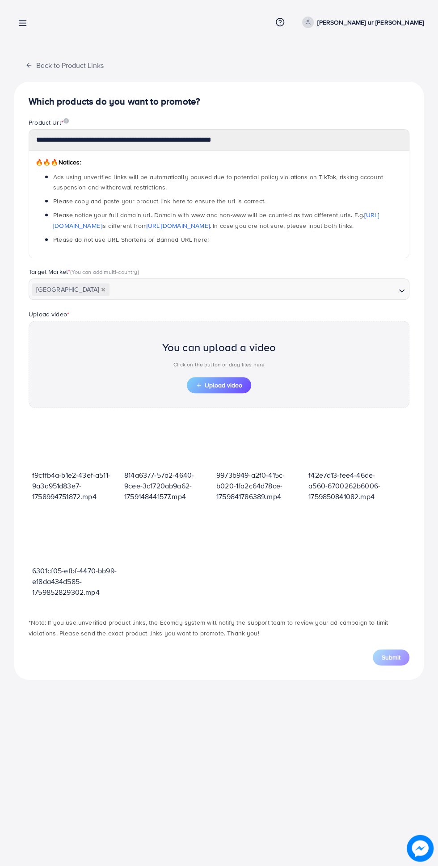
click at [231, 385] on span "Upload video" at bounding box center [219, 385] width 46 height 6
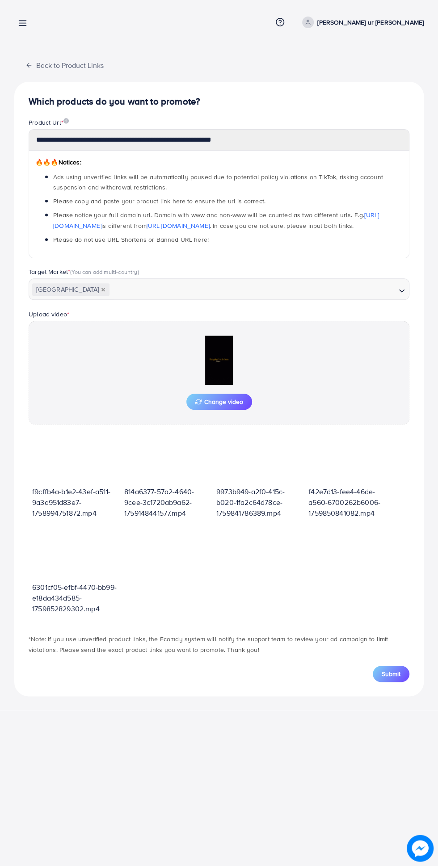
click at [219, 349] on img at bounding box center [218, 360] width 89 height 49
click at [223, 360] on icon at bounding box center [219, 360] width 14 height 14
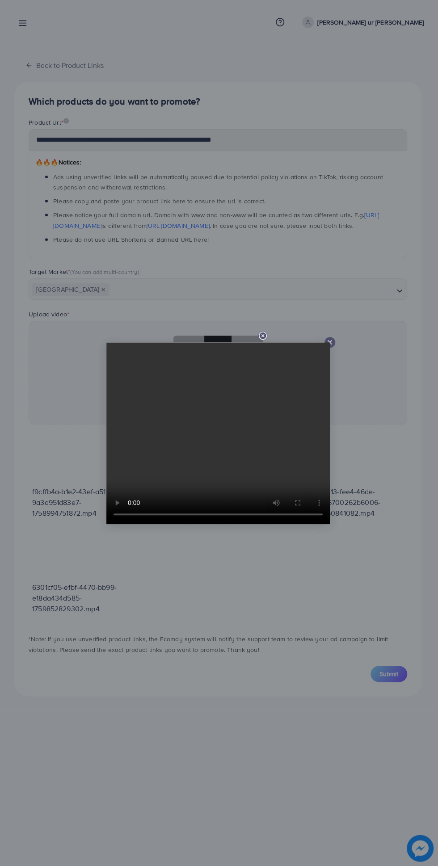
click at [334, 345] on div at bounding box center [219, 433] width 438 height 866
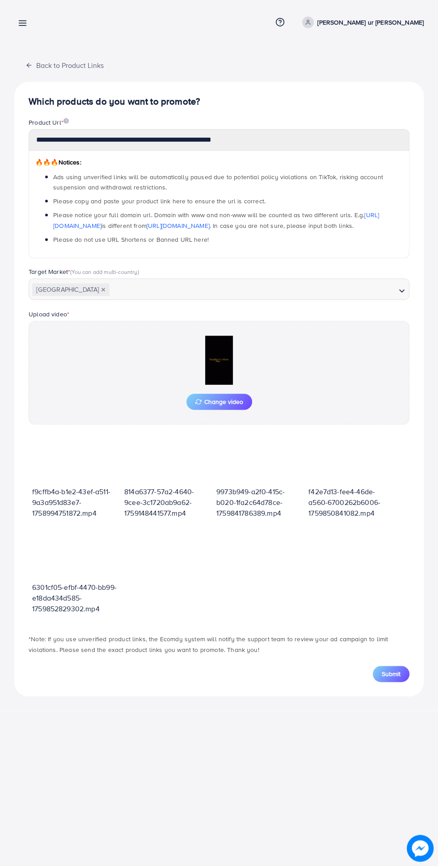
click at [215, 365] on img at bounding box center [218, 360] width 89 height 49
click at [226, 359] on icon at bounding box center [219, 360] width 14 height 14
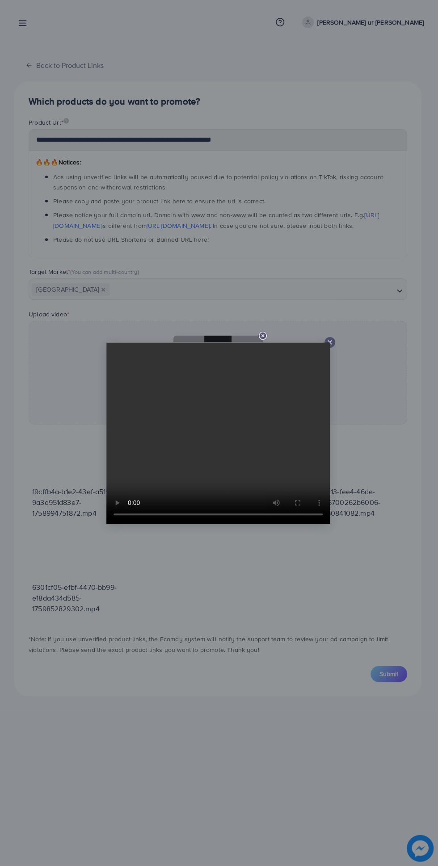
click at [329, 342] on line at bounding box center [330, 342] width 4 height 4
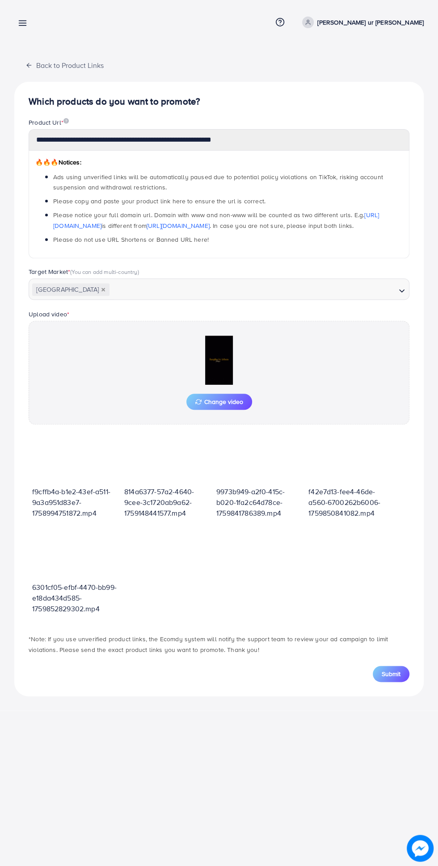
click at [390, 670] on span "Submit" at bounding box center [391, 673] width 19 height 9
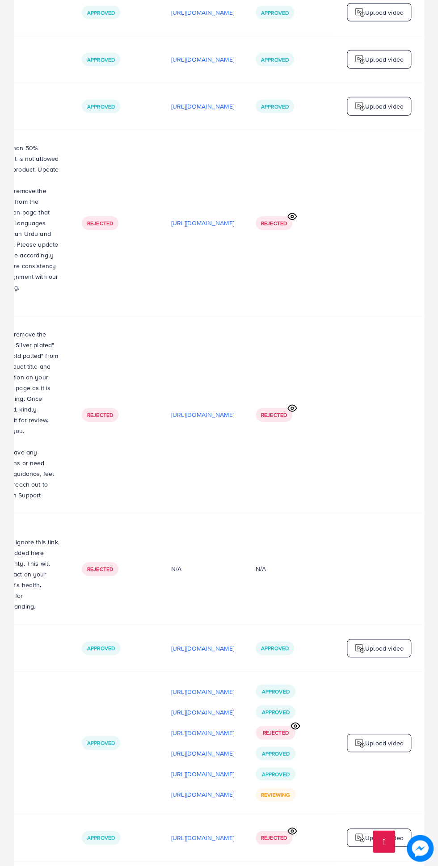
scroll to position [2966, 0]
click at [204, 769] on p "[URL][DOMAIN_NAME]" at bounding box center [202, 774] width 63 height 11
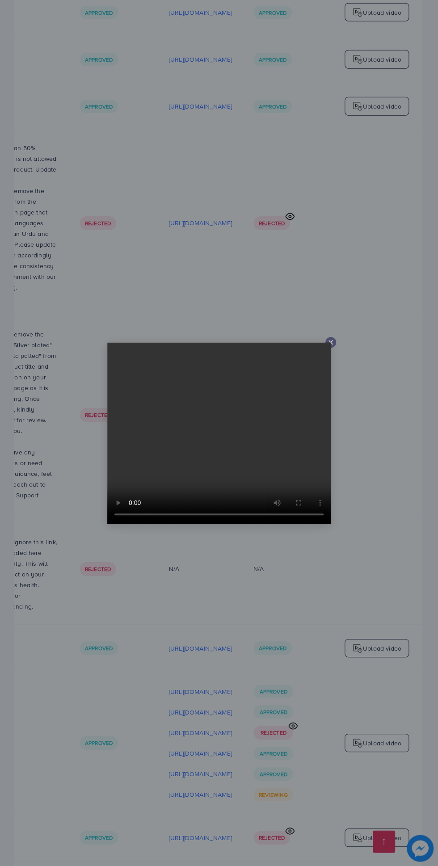
click at [332, 348] on div at bounding box center [330, 342] width 11 height 11
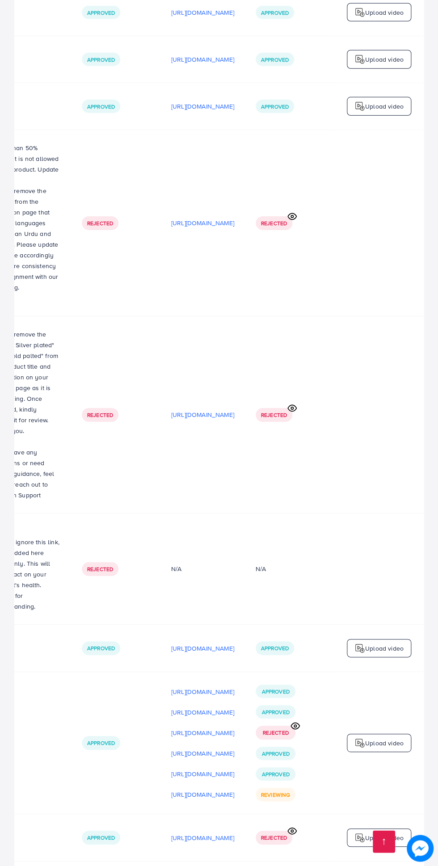
click at [422, 359] on td at bounding box center [378, 414] width 89 height 197
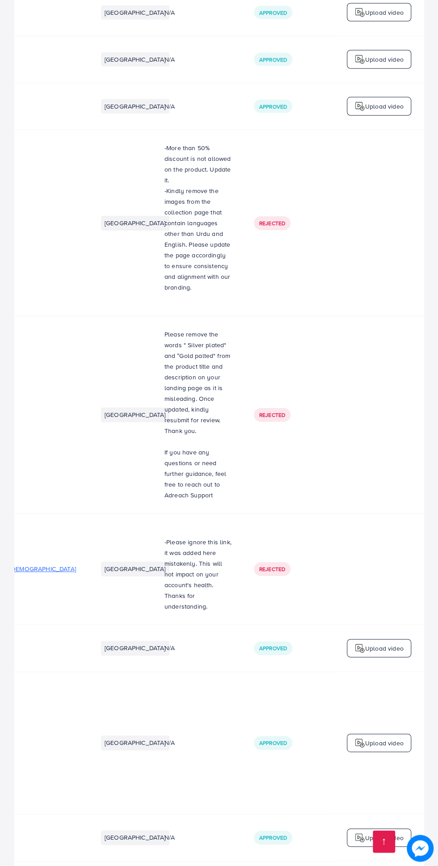
scroll to position [0, 298]
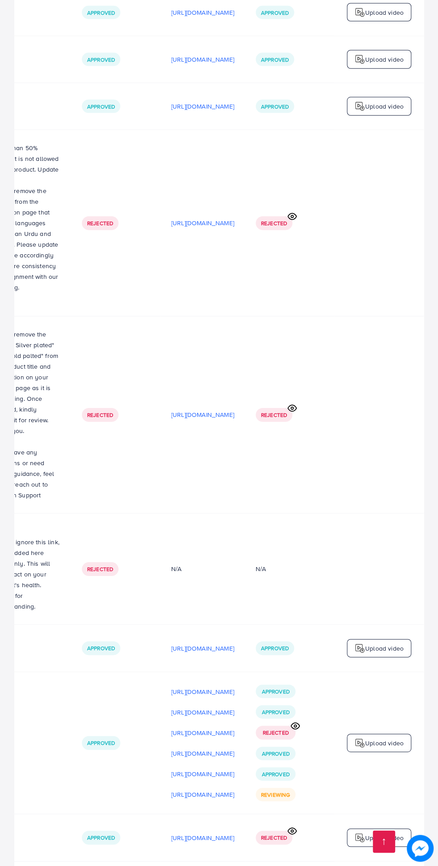
click at [196, 832] on p "[URL][DOMAIN_NAME]" at bounding box center [202, 837] width 63 height 11
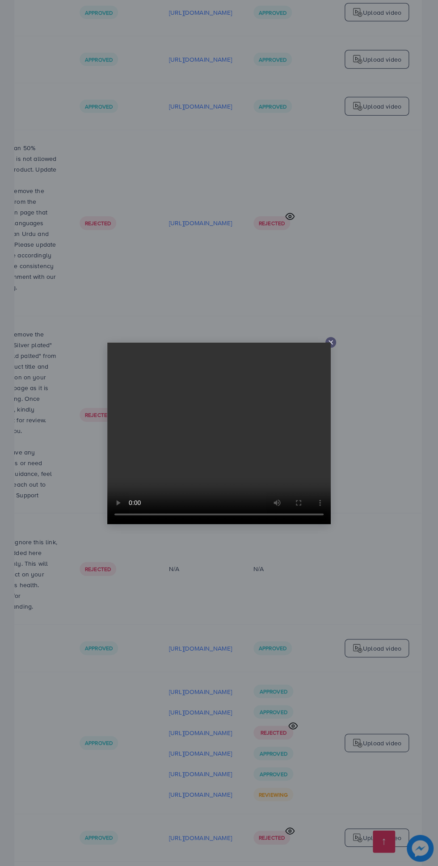
click at [334, 346] on icon at bounding box center [330, 342] width 7 height 7
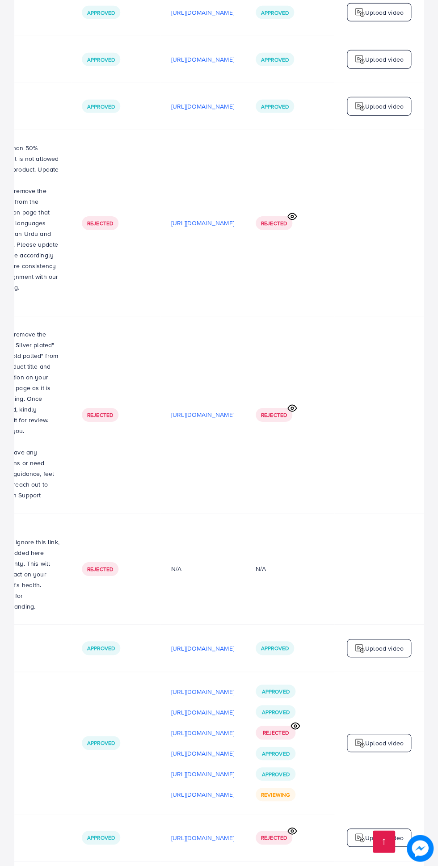
click at [296, 826] on icon at bounding box center [291, 830] width 9 height 9
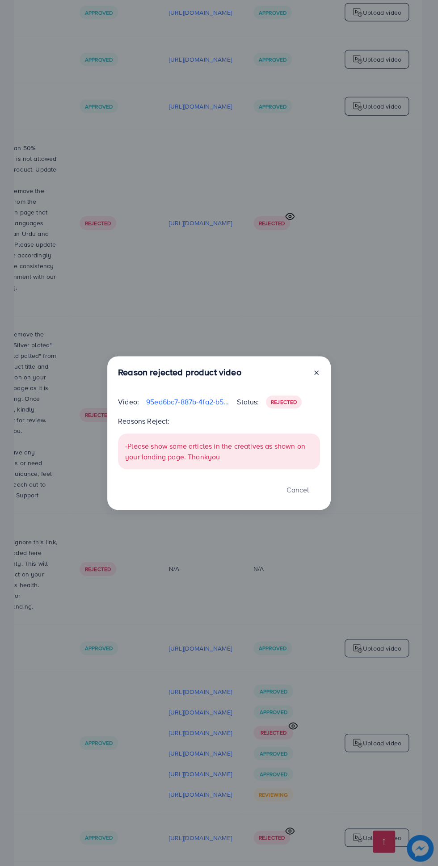
click at [245, 781] on div "Reason rejected product video Video: 95ed6bc7-887b-4fa2-b50a-c0183d347e10-17591…" at bounding box center [219, 433] width 438 height 866
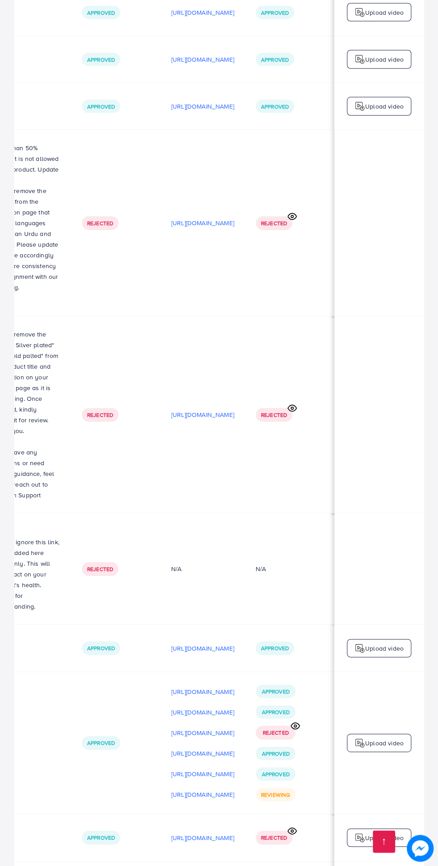
scroll to position [0, 0]
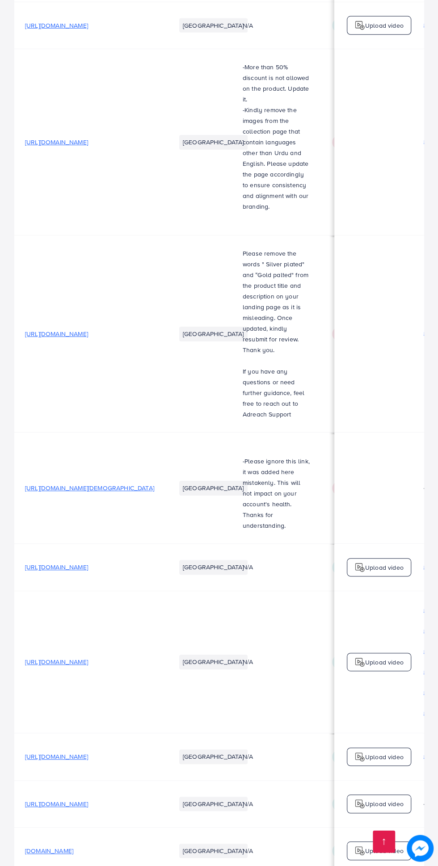
click at [88, 799] on span "[URL][DOMAIN_NAME]" at bounding box center [56, 803] width 63 height 9
click at [88, 657] on span "[URL][DOMAIN_NAME]" at bounding box center [56, 661] width 63 height 9
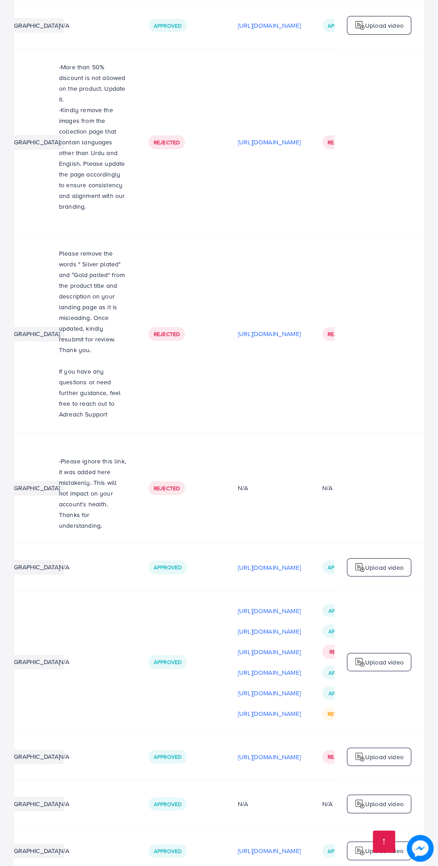
scroll to position [0, 298]
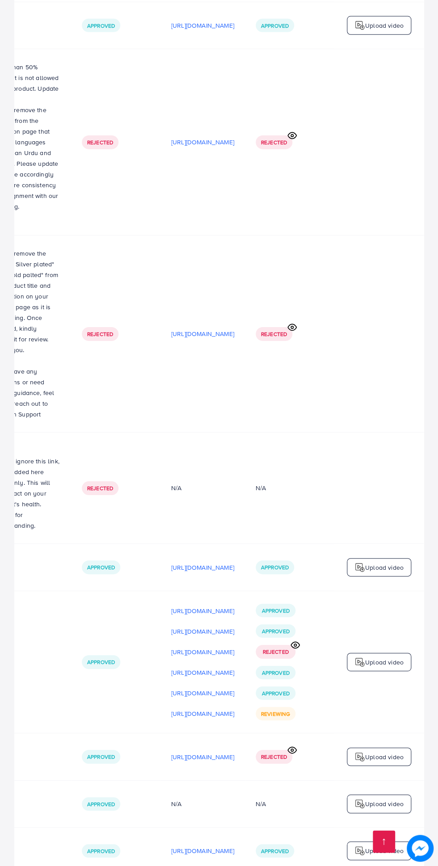
click at [200, 688] on p "[URL][DOMAIN_NAME]" at bounding box center [202, 693] width 63 height 11
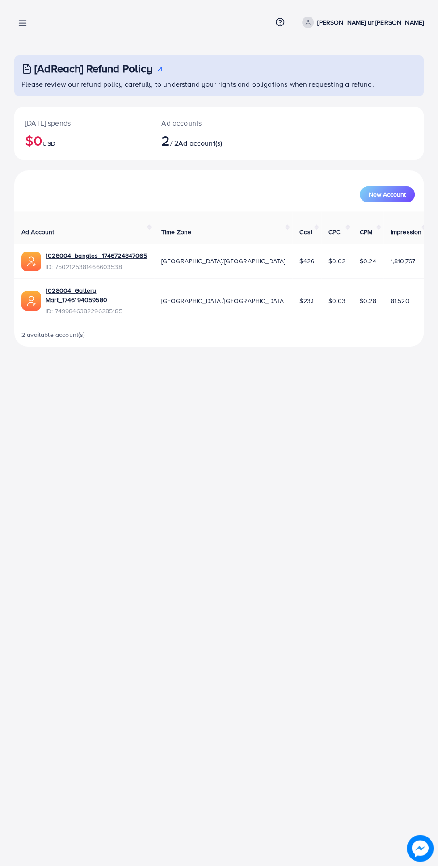
click at [38, 19] on div "Overview Help Center Contact Support Term and policy About Us [PERSON_NAME] ur …" at bounding box center [218, 22] width 409 height 23
click at [25, 21] on line at bounding box center [22, 21] width 7 height 0
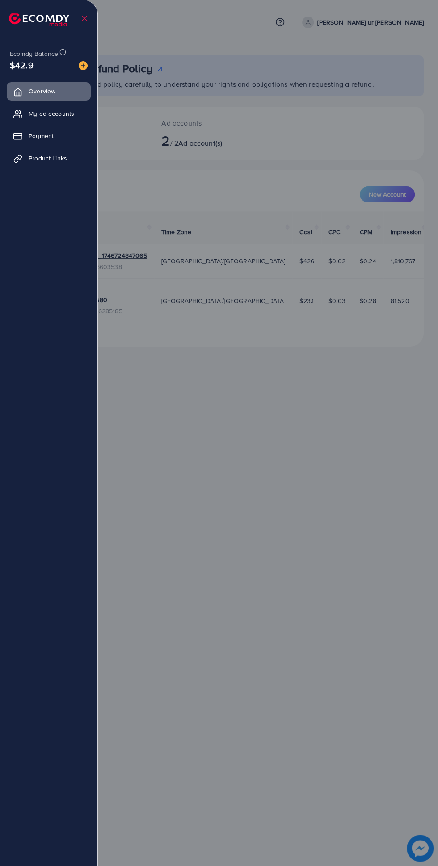
click at [52, 162] on span "Product Links" at bounding box center [48, 158] width 38 height 9
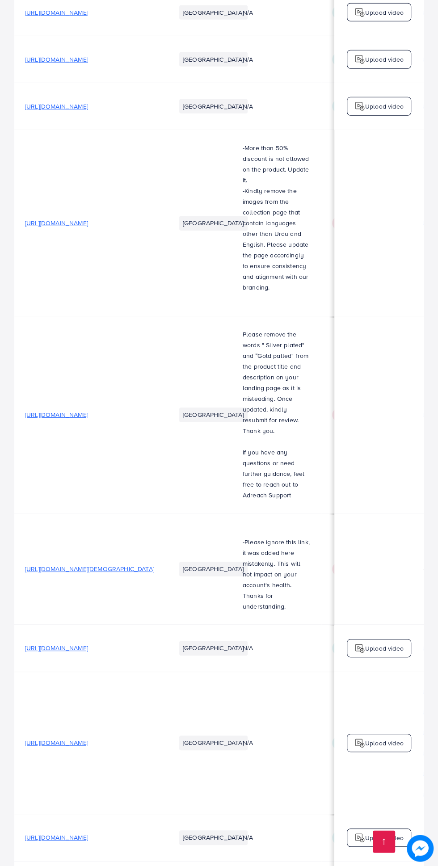
scroll to position [0, 298]
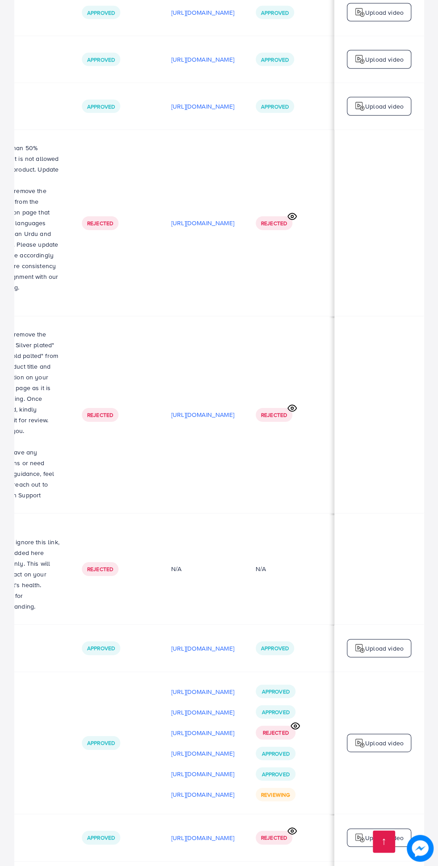
click at [193, 789] on p "[URL][DOMAIN_NAME]" at bounding box center [202, 794] width 63 height 11
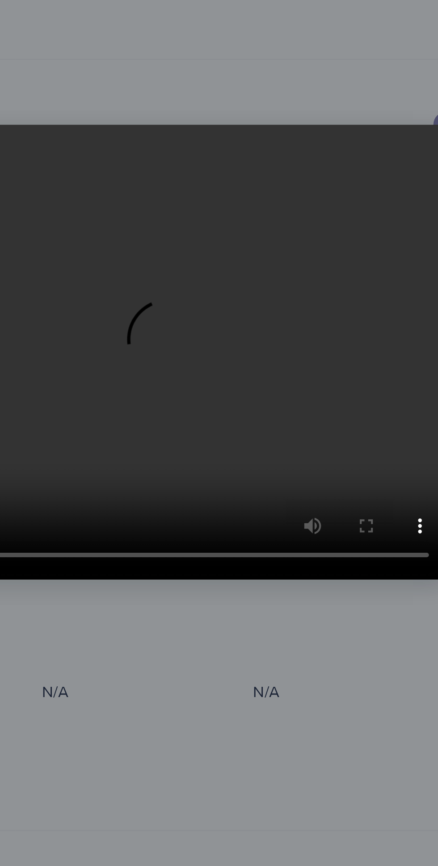
scroll to position [2966, 0]
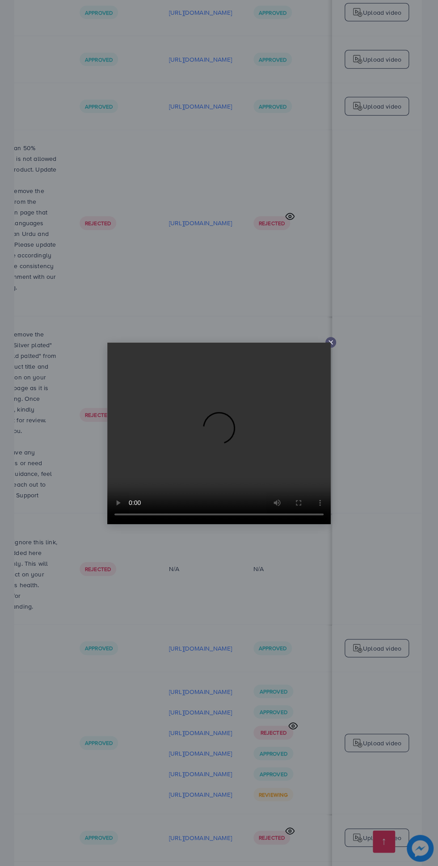
click at [330, 344] on line at bounding box center [331, 342] width 4 height 4
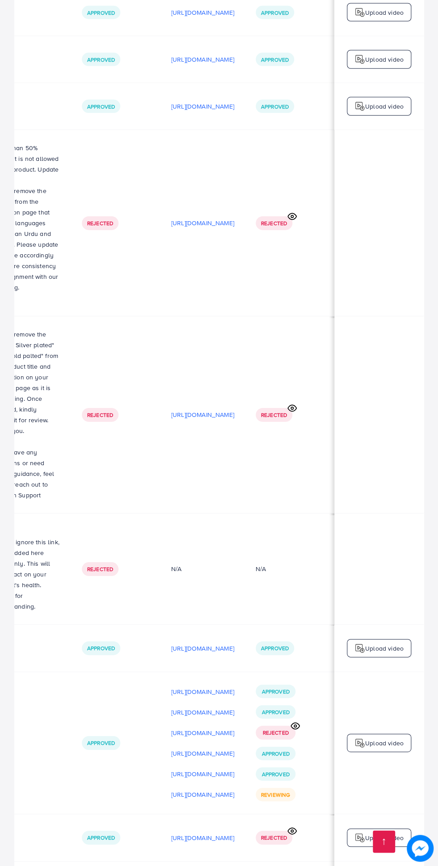
click at [211, 769] on p "[URL][DOMAIN_NAME]" at bounding box center [202, 774] width 63 height 11
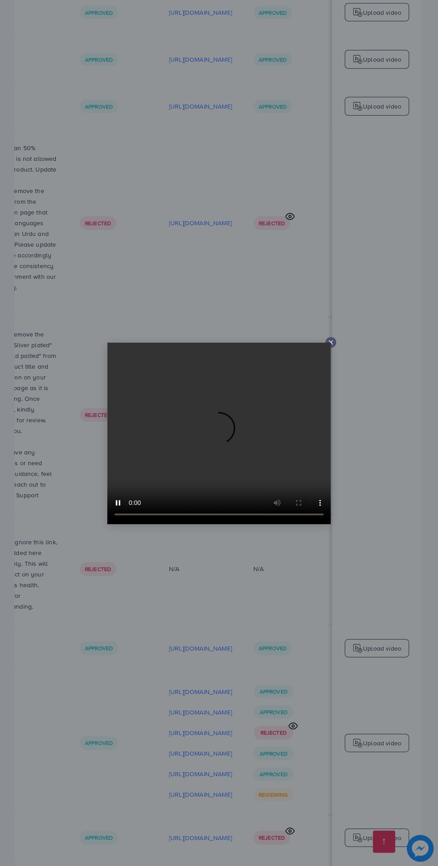
click at [333, 348] on div at bounding box center [330, 342] width 11 height 11
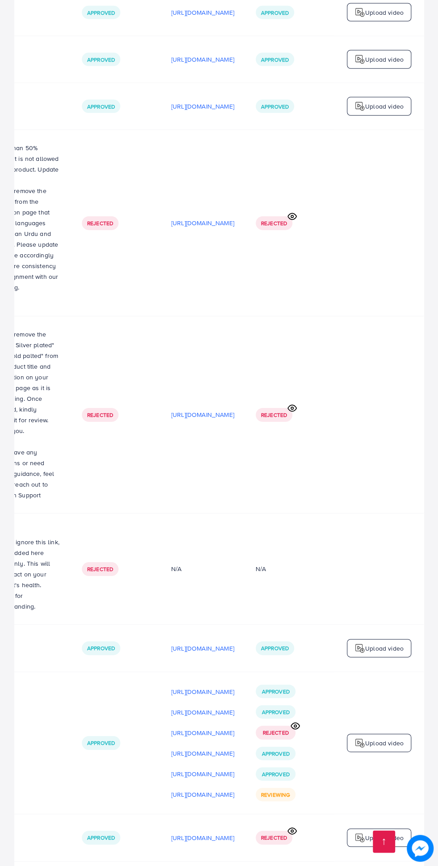
scroll to position [0, 298]
